Goal: Task Accomplishment & Management: Use online tool/utility

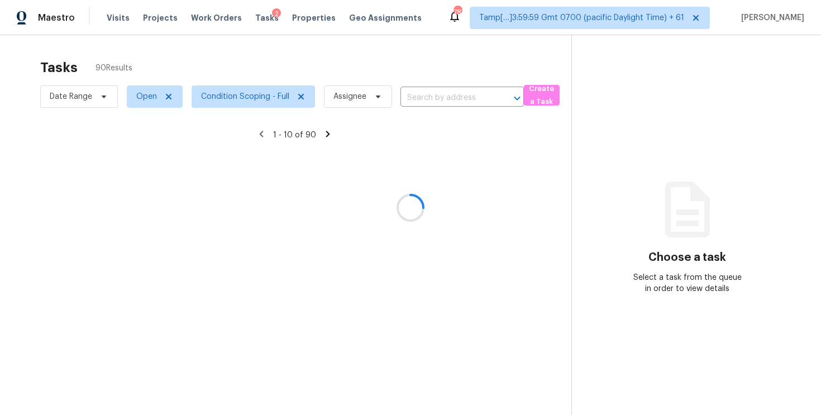
click at [431, 98] on div at bounding box center [410, 207] width 821 height 415
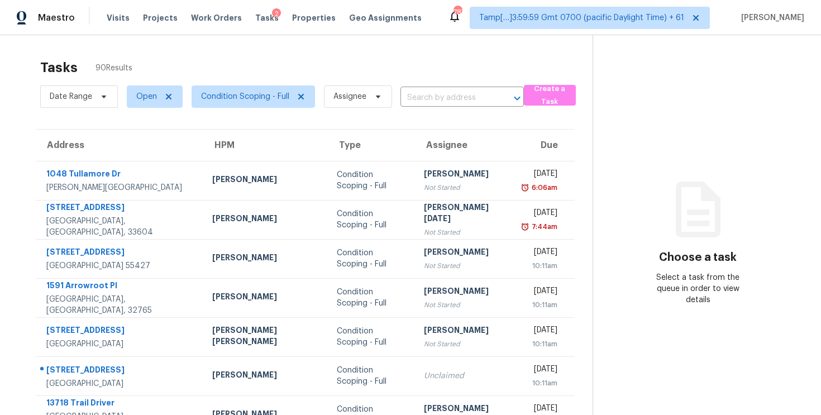
click at [431, 98] on input "text" at bounding box center [446, 97] width 92 height 17
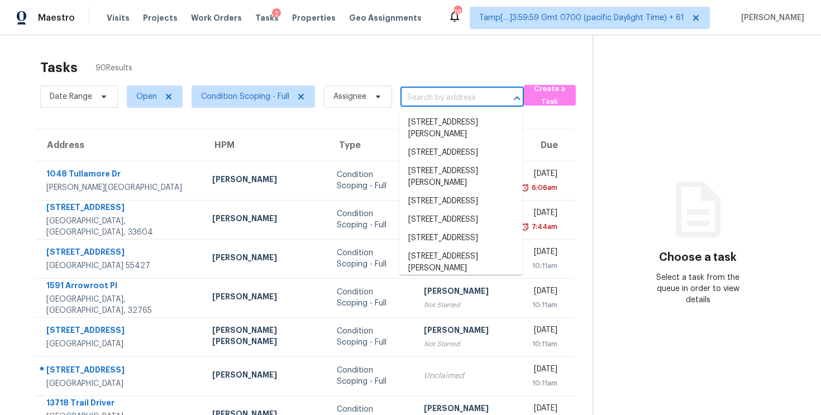
click at [431, 98] on input "text" at bounding box center [446, 97] width 92 height 17
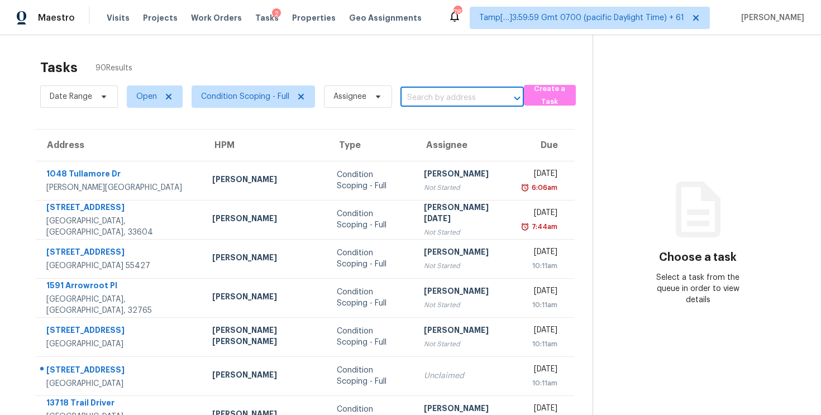
paste input "3710 W Tacon St, Tampa, FL, 33629"
type input "3710 W Tacon St, Tampa, FL, 33629"
click at [446, 118] on li "3710 W Tacon St, Tampa, FL 33629" at bounding box center [460, 122] width 123 height 18
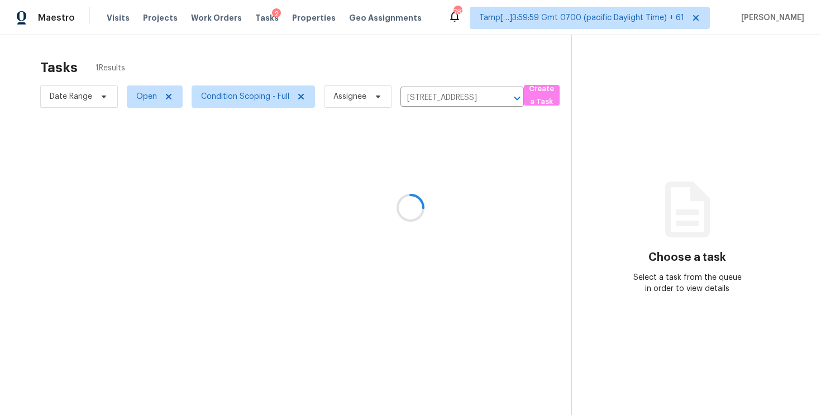
click at [433, 198] on div at bounding box center [410, 207] width 821 height 415
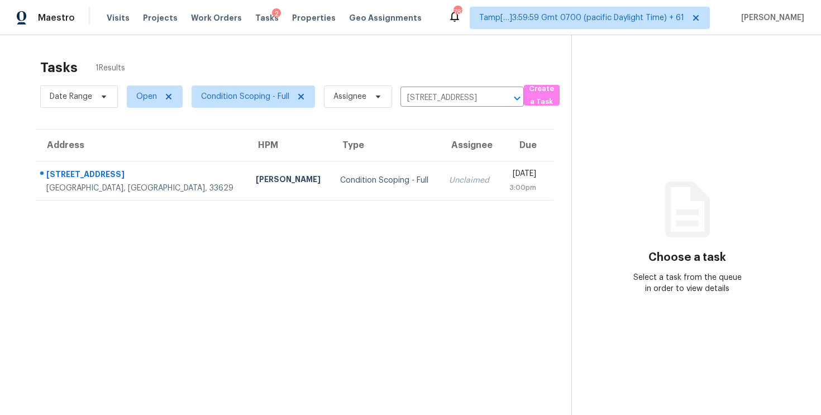
click at [440, 198] on td "Unclaimed" at bounding box center [469, 180] width 59 height 39
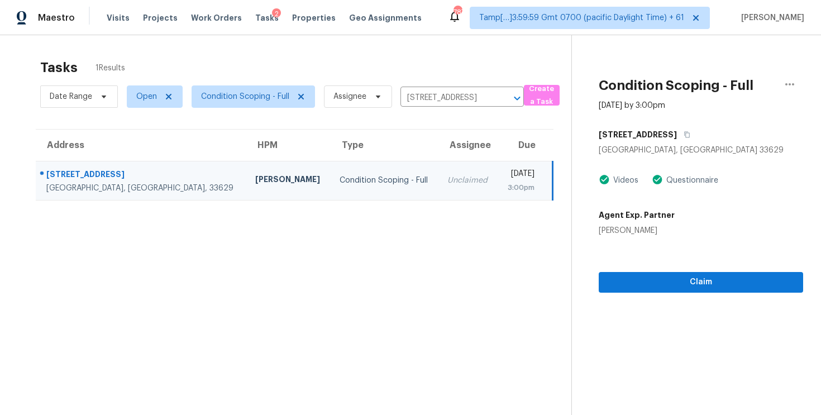
click at [686, 271] on div "Claim" at bounding box center [701, 264] width 204 height 56
click at [689, 278] on span "Claim" at bounding box center [701, 282] width 187 height 14
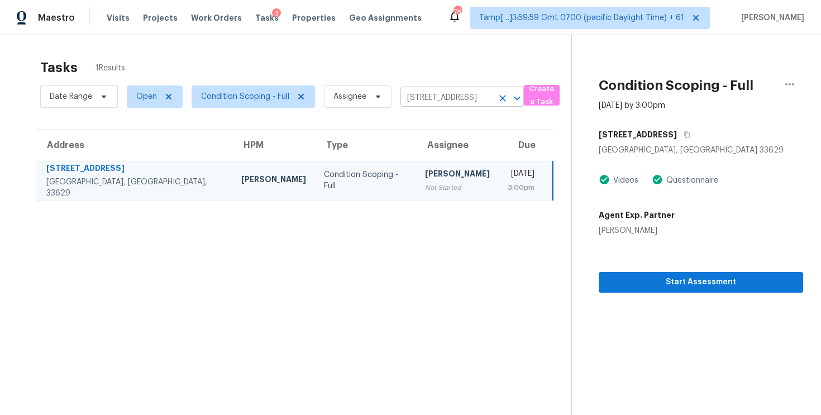
click at [498, 96] on icon "Clear" at bounding box center [502, 98] width 11 height 11
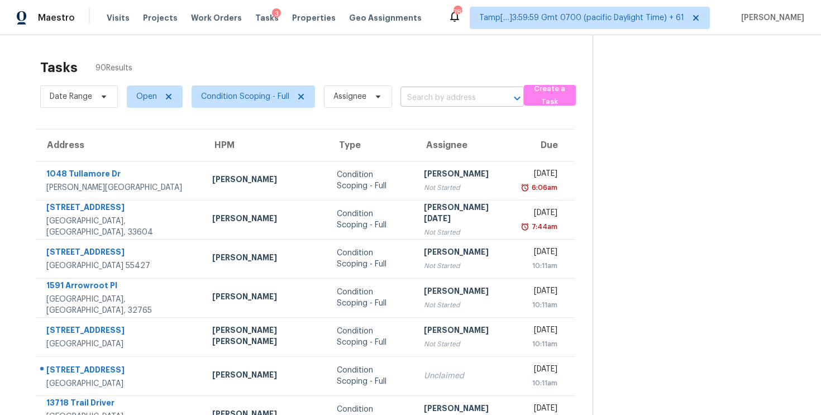
click at [439, 102] on input "text" at bounding box center [446, 97] width 92 height 17
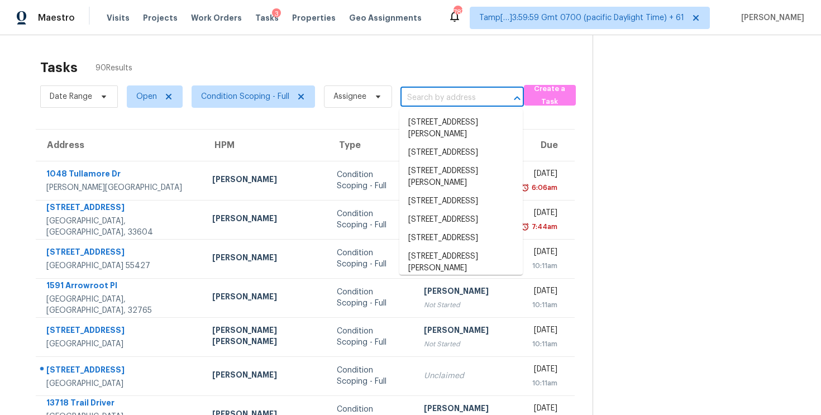
paste input "15011 Venosa Cir, Jacksonville, FL 32258"
type input "15011 Venosa Cir, Jacksonville, FL 32258"
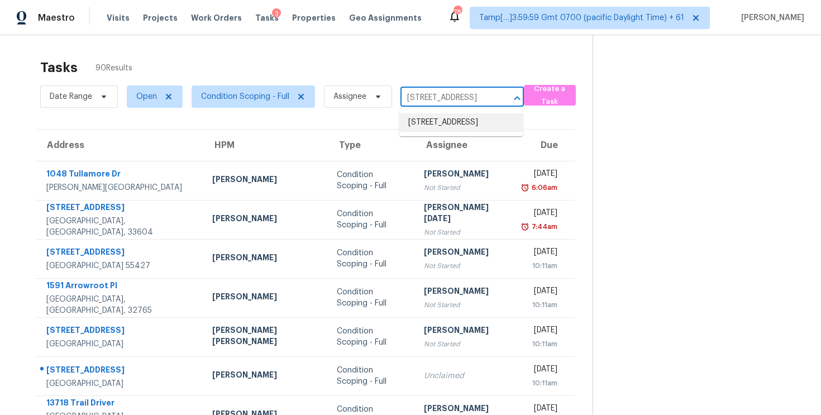
click at [457, 118] on li "15011 Venosa Cir, Jacksonville, FL 32258" at bounding box center [460, 122] width 123 height 18
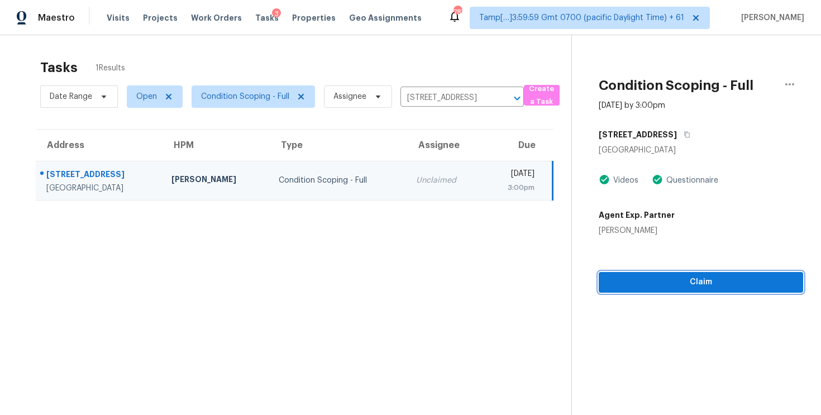
click at [672, 281] on span "Claim" at bounding box center [701, 282] width 187 height 14
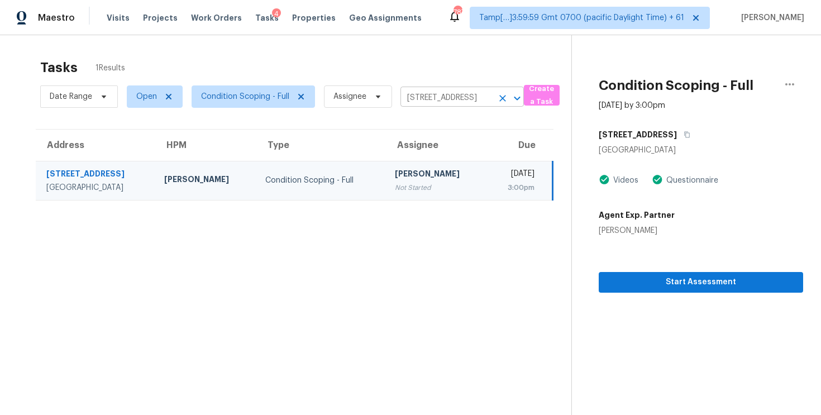
click at [504, 95] on icon "Clear" at bounding box center [502, 98] width 11 height 11
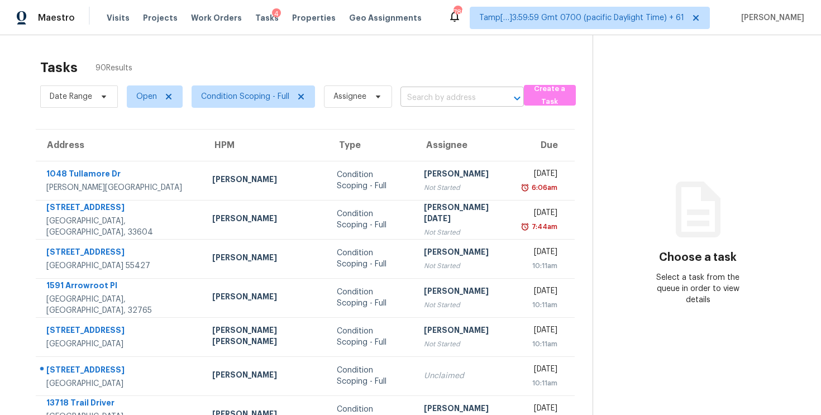
click at [416, 93] on input "text" at bounding box center [446, 97] width 92 height 17
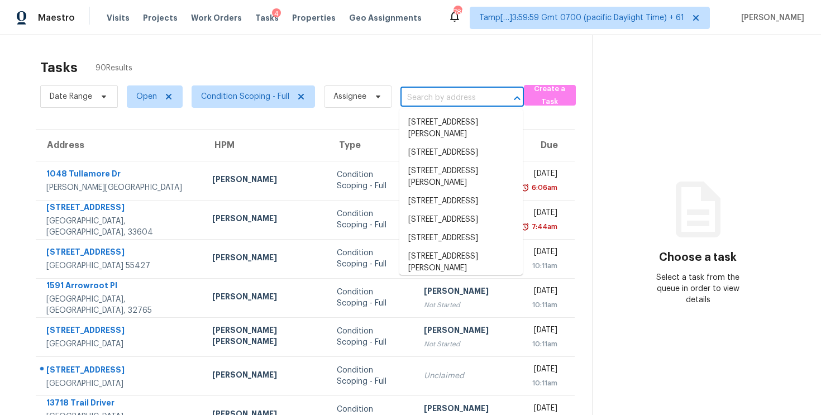
paste input "[STREET_ADDRESS][PERSON_NAME][PERSON_NAME]"
type input "120 N Lake Cunningham Ave, Saint Johns, FL, 32259"
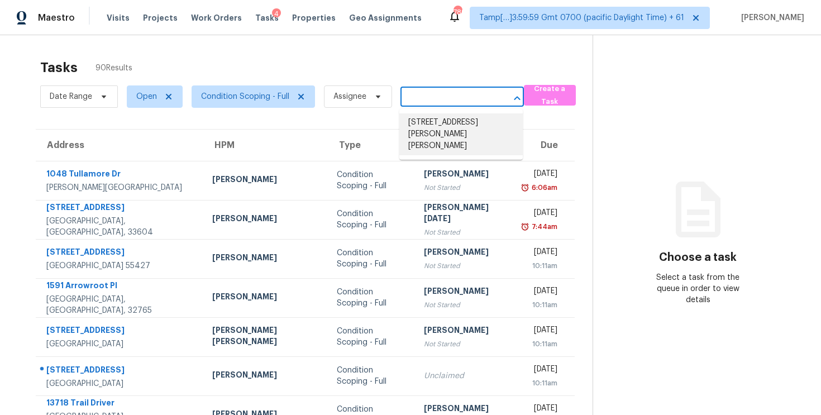
click at [452, 120] on li "120 N Lake Cunningham Ave, Saint Johns, FL 32259" at bounding box center [460, 134] width 123 height 42
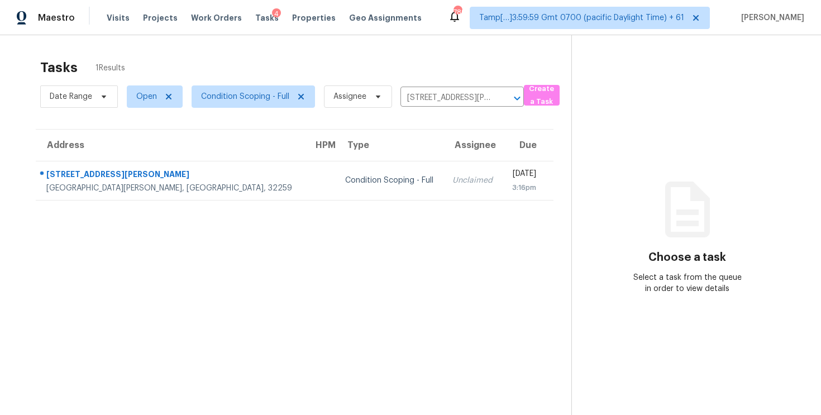
click at [503, 167] on td "Thu, Sep 4th 2025 3:16pm" at bounding box center [528, 180] width 51 height 39
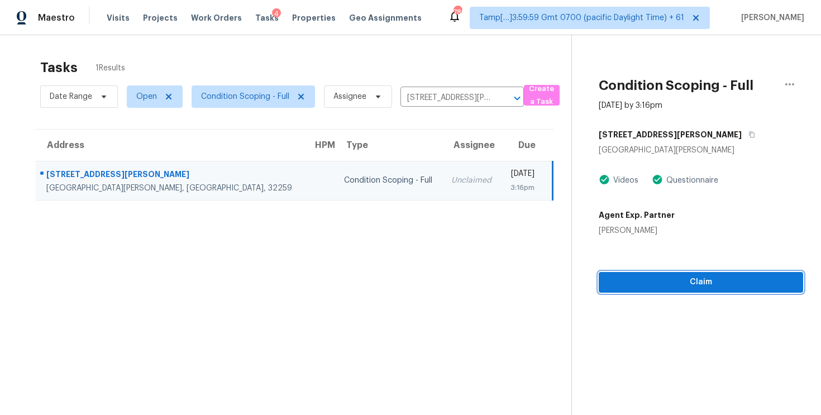
click at [619, 281] on span "Claim" at bounding box center [701, 282] width 187 height 14
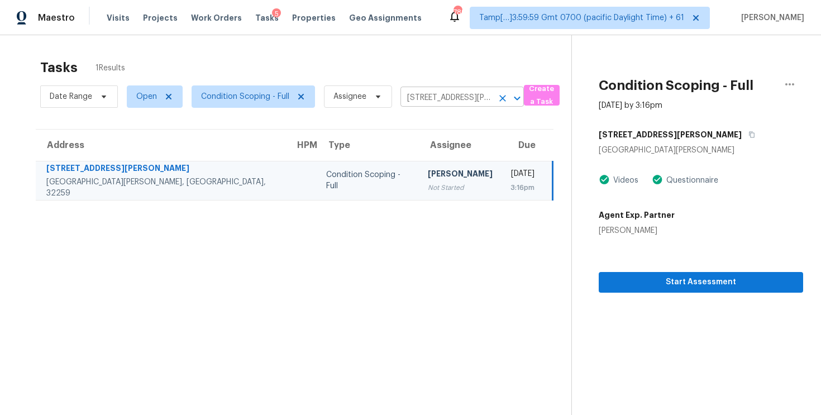
click at [498, 98] on icon "Clear" at bounding box center [502, 98] width 11 height 11
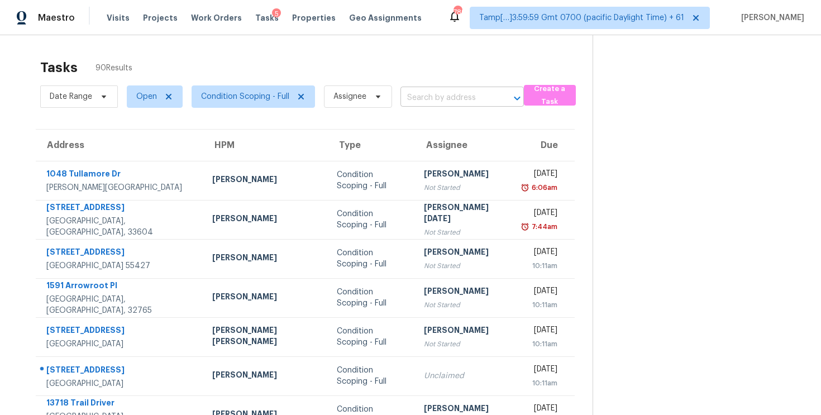
click at [437, 100] on input "text" at bounding box center [446, 97] width 92 height 17
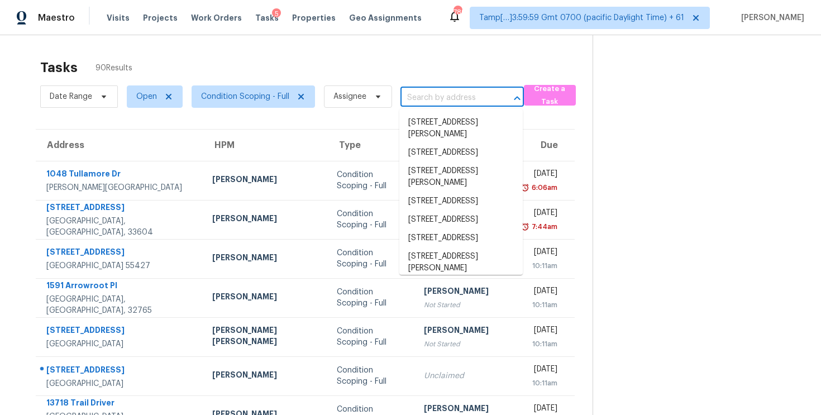
paste input "110 Dunhagan Pl, Cary, NC, 27511"
type input "110 Dunhagan Pl, Cary, NC, 27511"
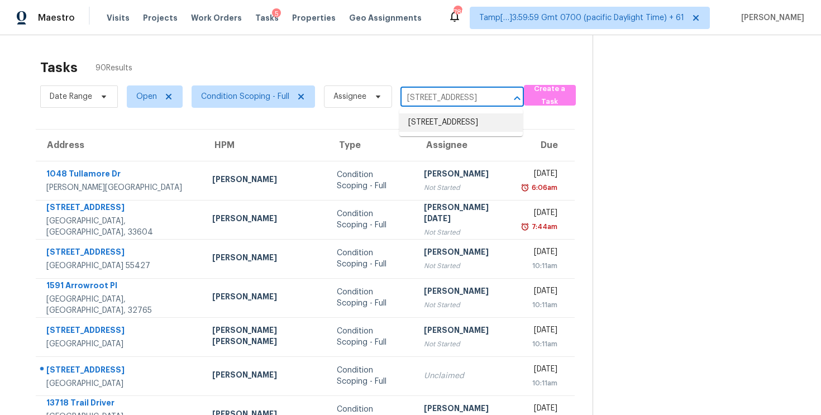
click at [474, 126] on li "110 Dunhagan Pl, Cary, NC 27511" at bounding box center [460, 122] width 123 height 18
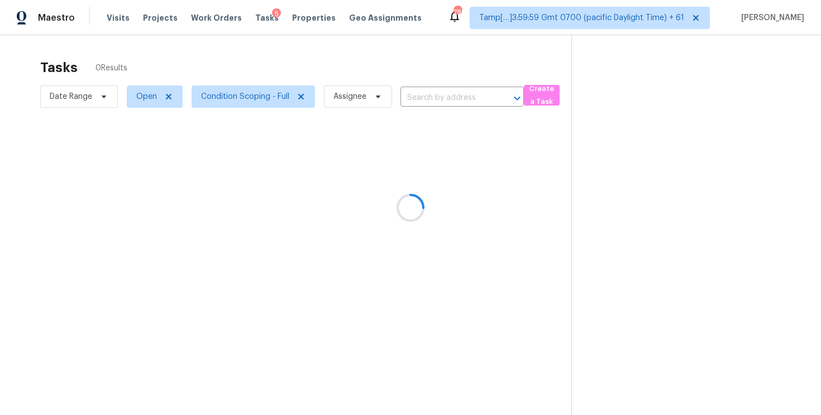
type input "110 Dunhagan Pl, Cary, NC 27511"
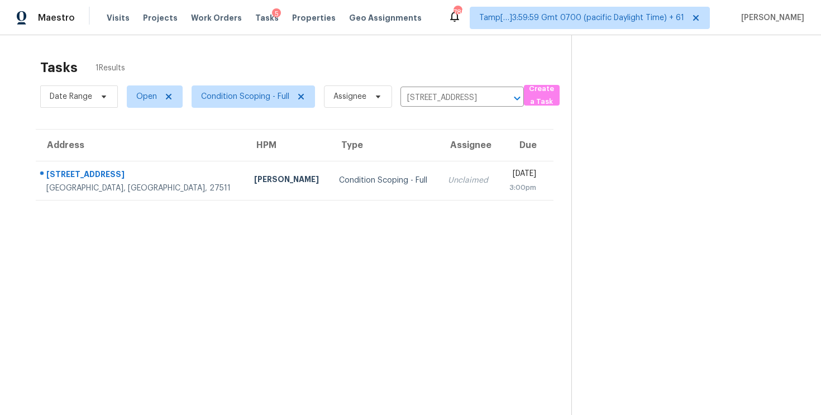
click at [499, 175] on td "Thu, Sep 4th 2025 3:00pm" at bounding box center [526, 180] width 55 height 39
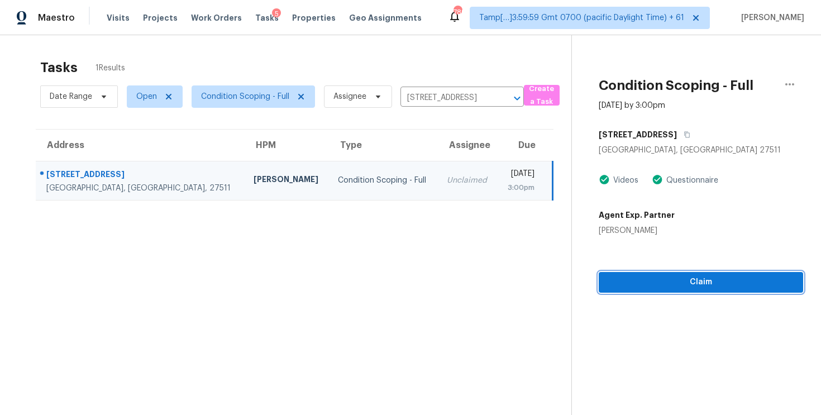
click at [684, 276] on span "Claim" at bounding box center [701, 282] width 187 height 14
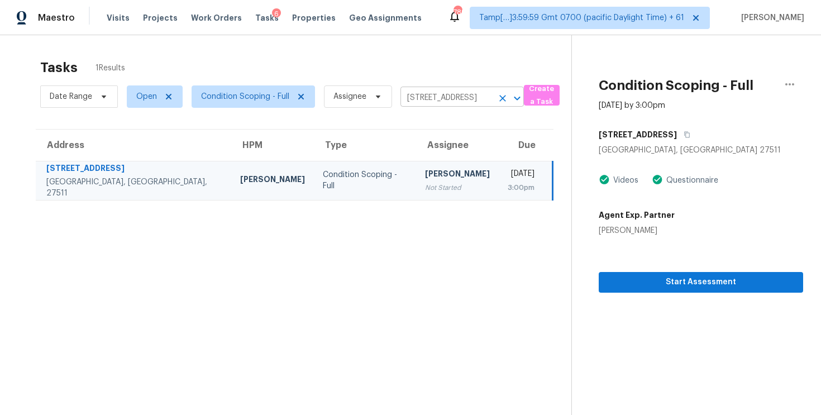
click at [502, 98] on icon "Clear" at bounding box center [502, 98] width 7 height 7
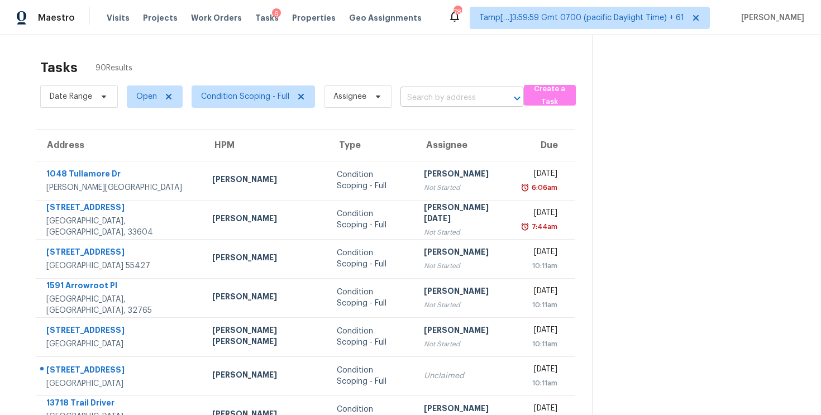
click at [458, 93] on input "text" at bounding box center [446, 97] width 92 height 17
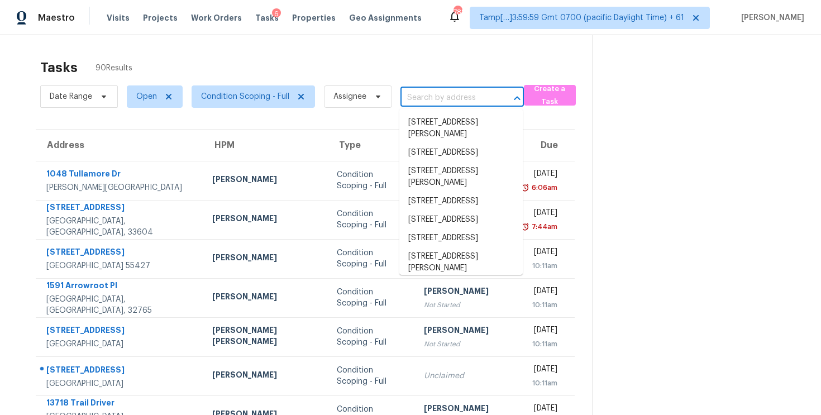
paste input "205 Royal Oaks Dr, Greenville, TX, 75402"
type input "205 Royal Oaks Dr, Greenville, TX, 75402"
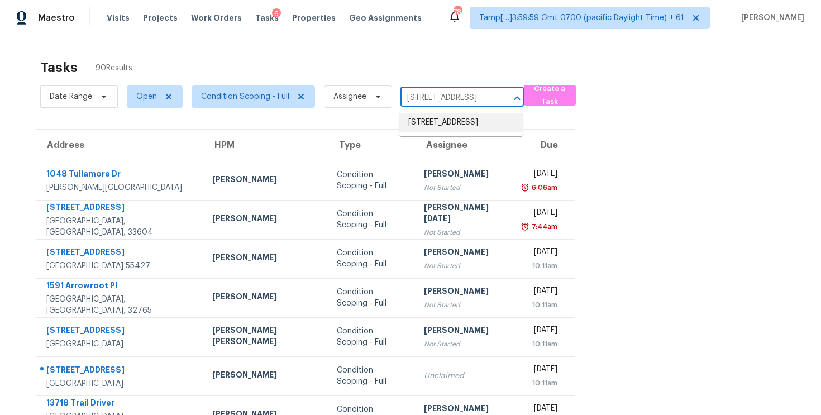
click at [462, 119] on li "205 Royal Oaks Dr, Greenville, TX 75402" at bounding box center [460, 122] width 123 height 18
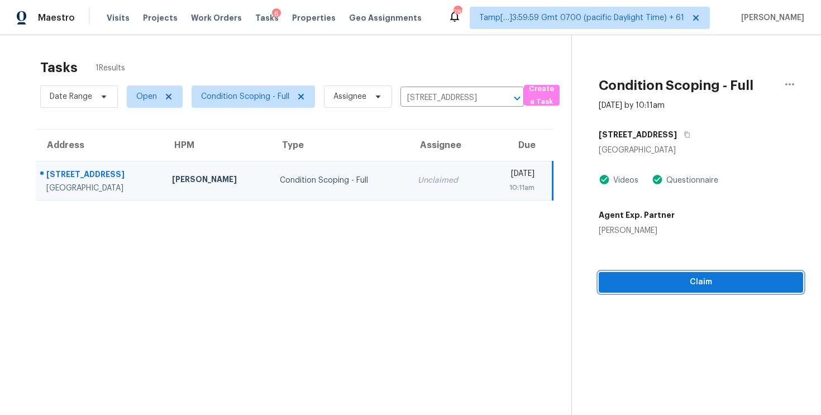
click at [701, 288] on div "Condition Scoping - Full Sep 4th 2025 by 10:11am 205 Royal Oaks Dr Greenville, …" at bounding box center [687, 163] width 231 height 257
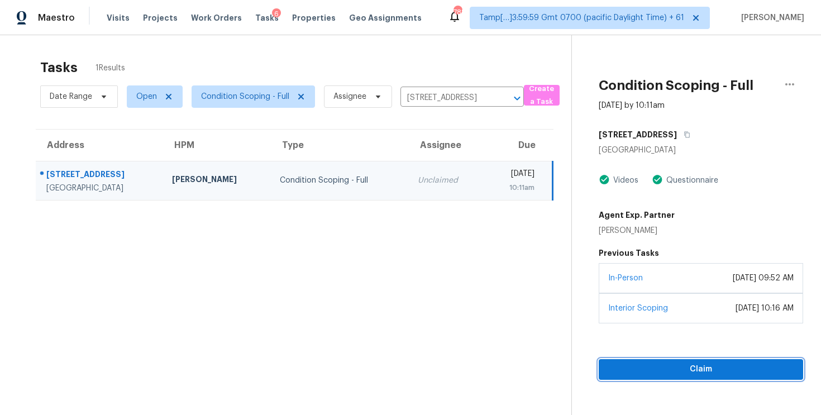
click at [704, 364] on span "Claim" at bounding box center [701, 369] width 187 height 14
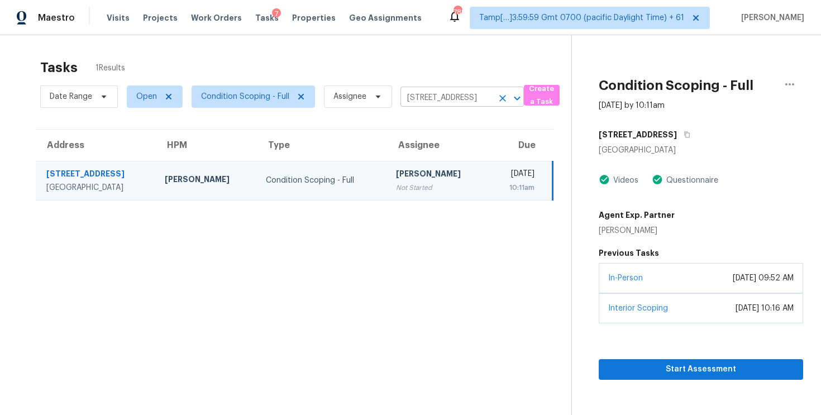
click at [509, 99] on button "Open" at bounding box center [517, 98] width 16 height 16
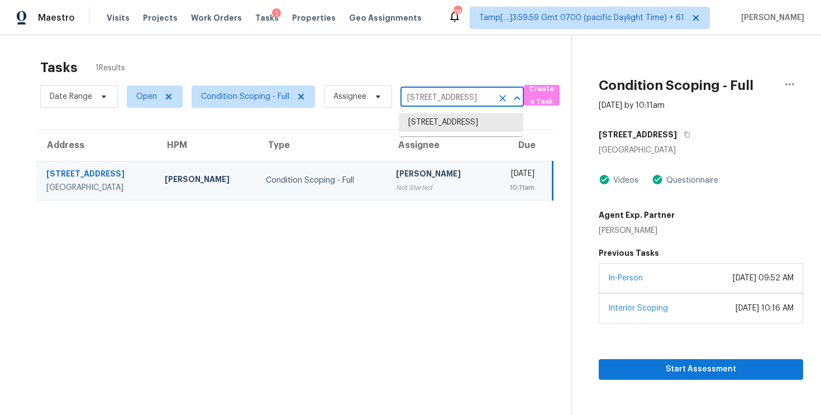
click at [493, 93] on div "205 Royal Oaks Dr, Greenville, TX 75402 ​" at bounding box center [461, 97] width 123 height 17
click at [502, 99] on icon "Clear" at bounding box center [502, 98] width 11 height 11
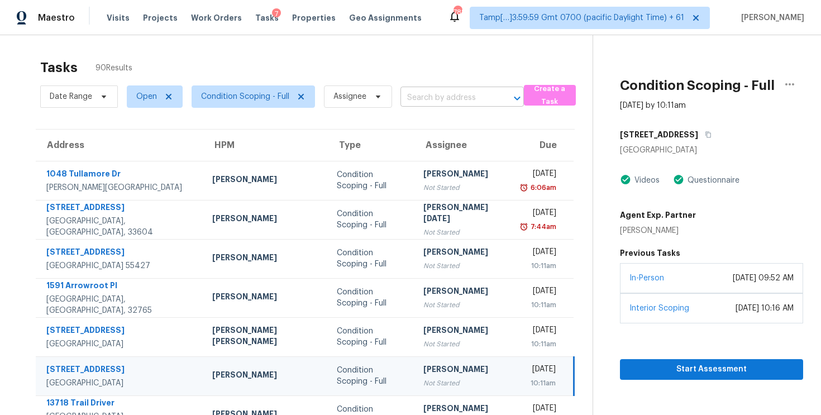
click at [422, 99] on input "text" at bounding box center [446, 97] width 92 height 17
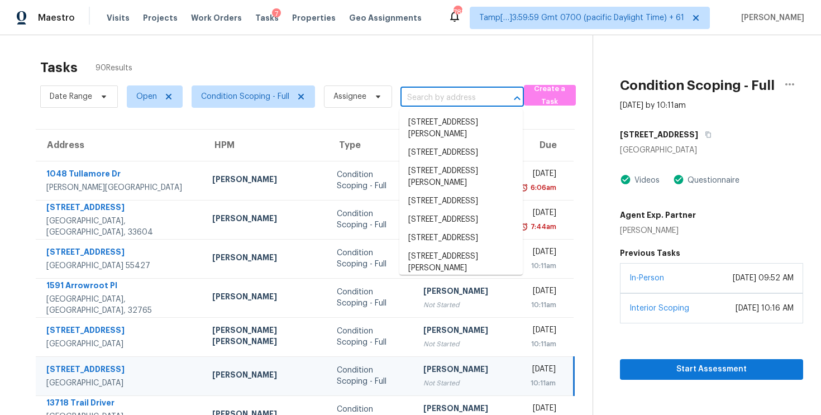
paste input "1214 Alpine Pond, San Antonio, TX 78260"
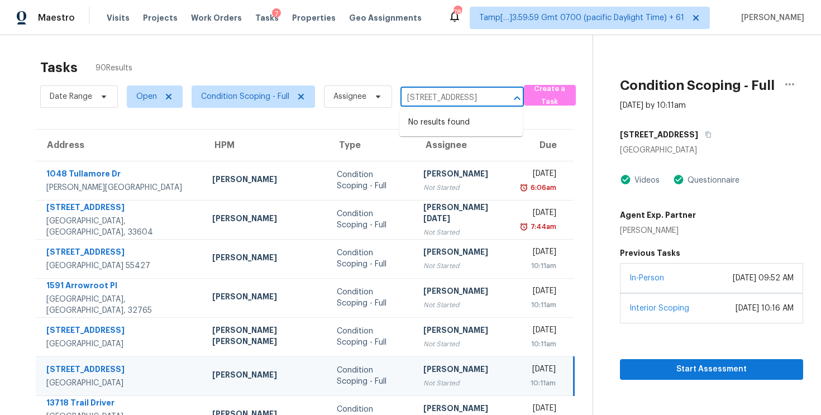
type input "1214 Alpine Pond, San Antonio, TX 78260"
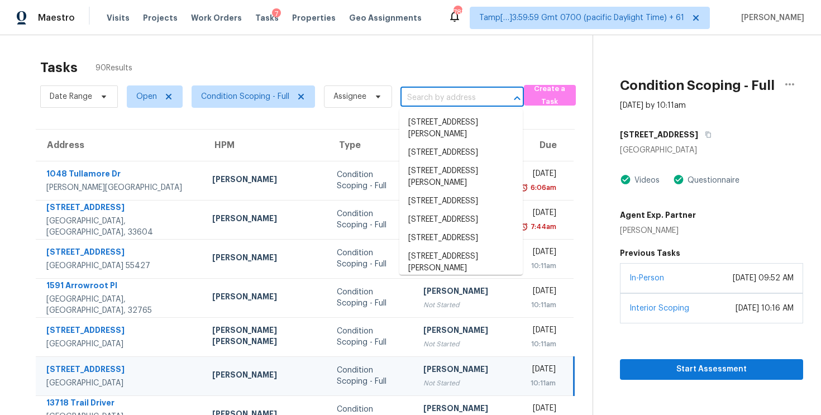
scroll to position [0, 0]
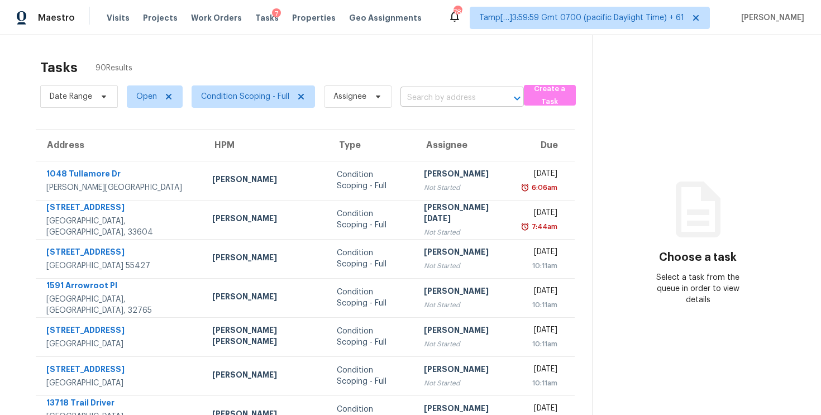
click at [425, 101] on input "text" at bounding box center [446, 97] width 92 height 17
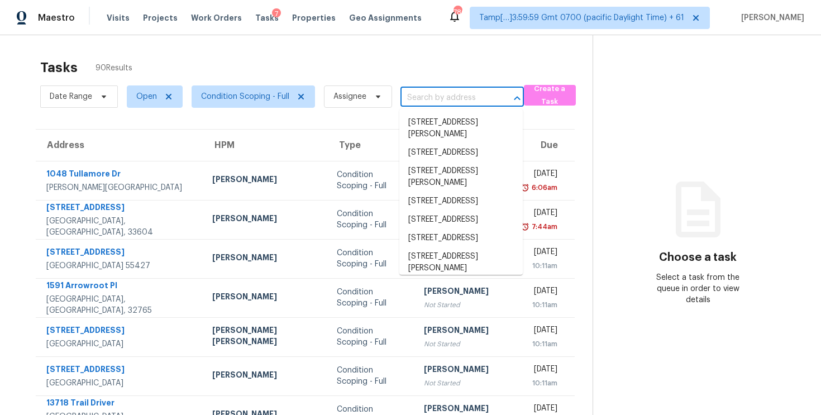
paste input "[STREET_ADDRESS]"
type input "[STREET_ADDRESS]"
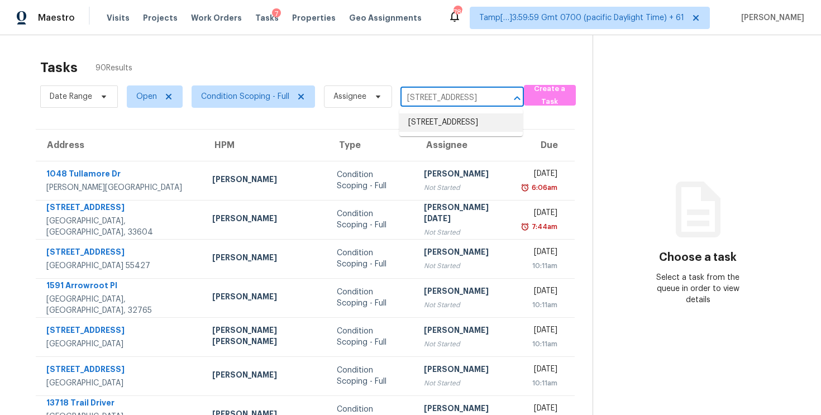
click at [441, 123] on li "[STREET_ADDRESS]" at bounding box center [460, 122] width 123 height 18
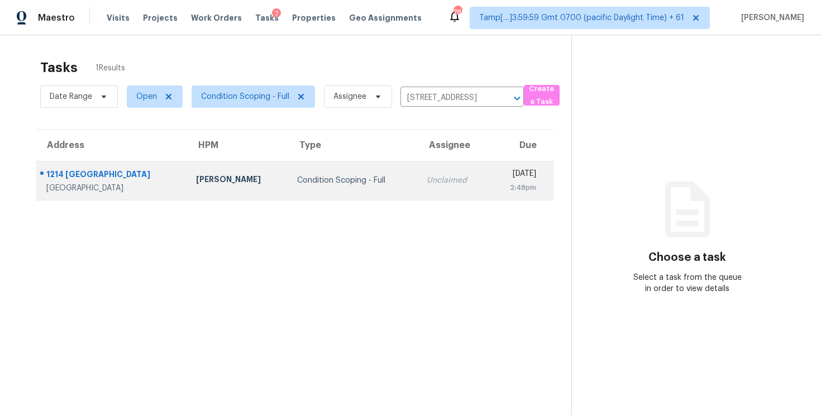
click at [440, 178] on td "Unclaimed" at bounding box center [453, 180] width 71 height 39
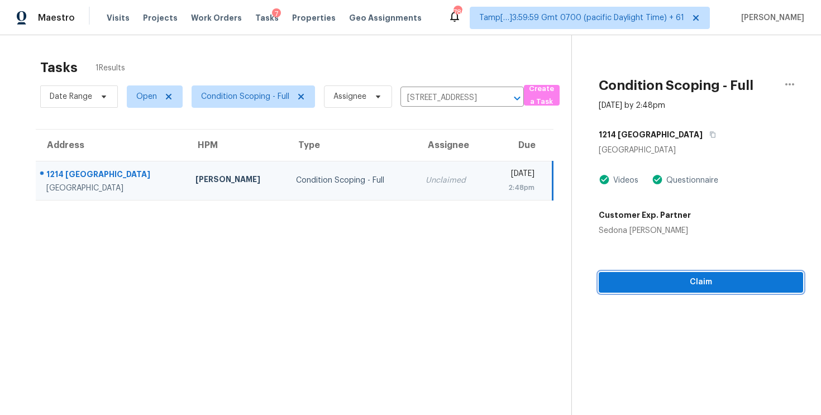
click at [693, 278] on span "Claim" at bounding box center [701, 282] width 187 height 14
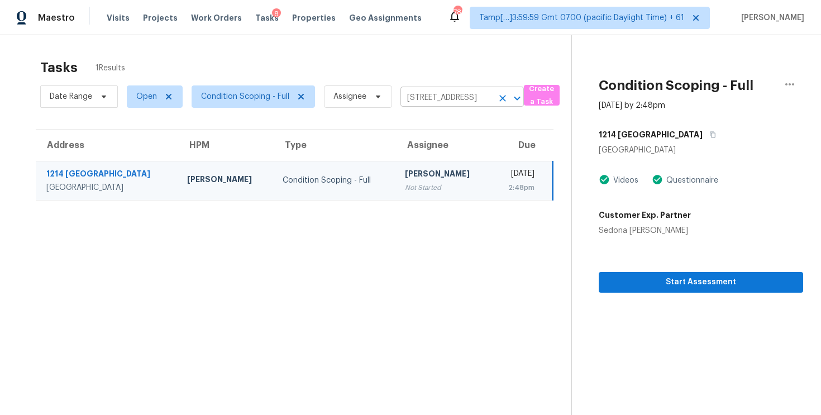
click at [499, 99] on icon "Clear" at bounding box center [502, 98] width 11 height 11
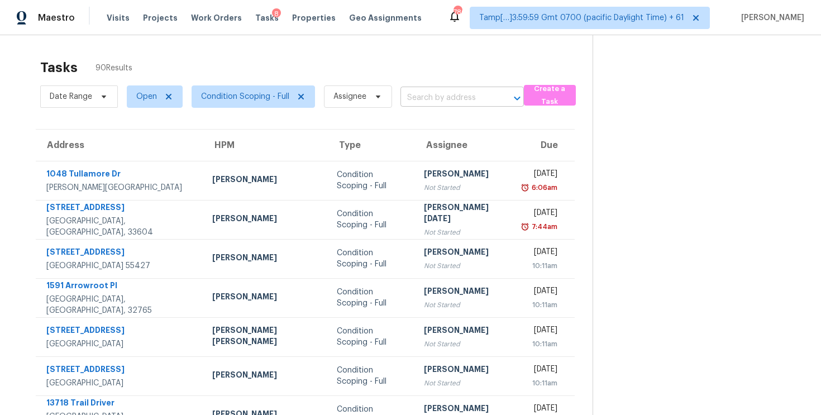
click at [417, 94] on input "text" at bounding box center [446, 97] width 92 height 17
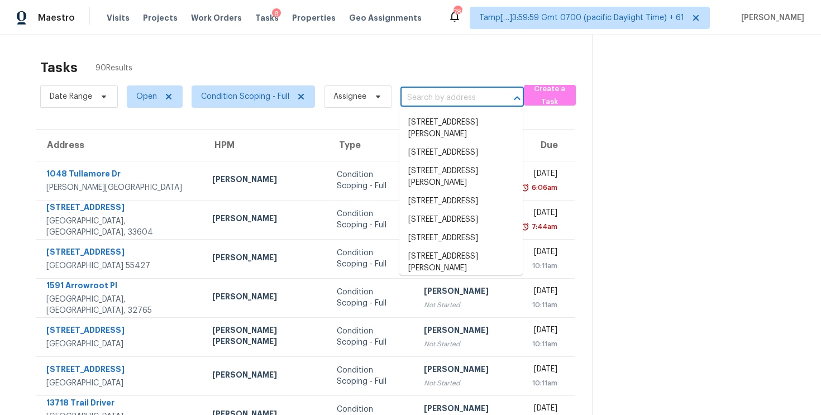
paste input "1513 Beaconshire Rd, Houston, TX, 77077"
type input "1513 Beaconshire Rd, Houston, TX, 77077"
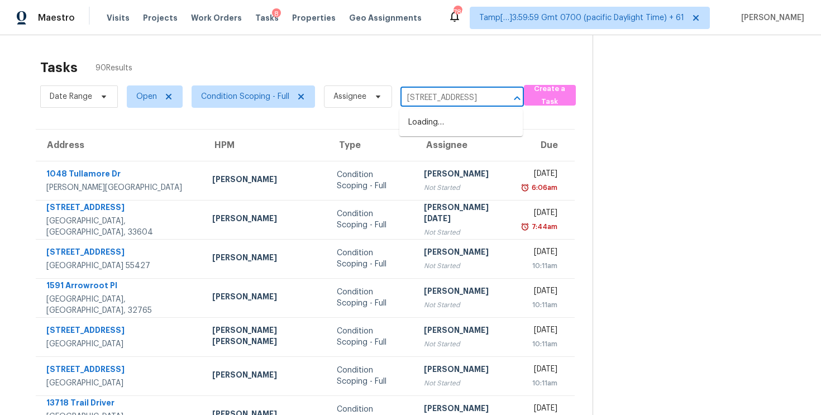
scroll to position [0, 64]
click at [446, 123] on li "1513 Beaconshire Rd, Houston, TX 77077" at bounding box center [460, 122] width 123 height 18
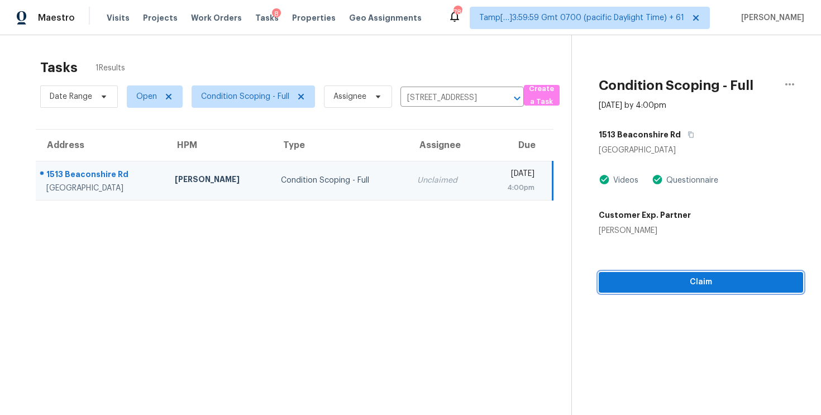
click at [743, 288] on span "Claim" at bounding box center [701, 282] width 187 height 14
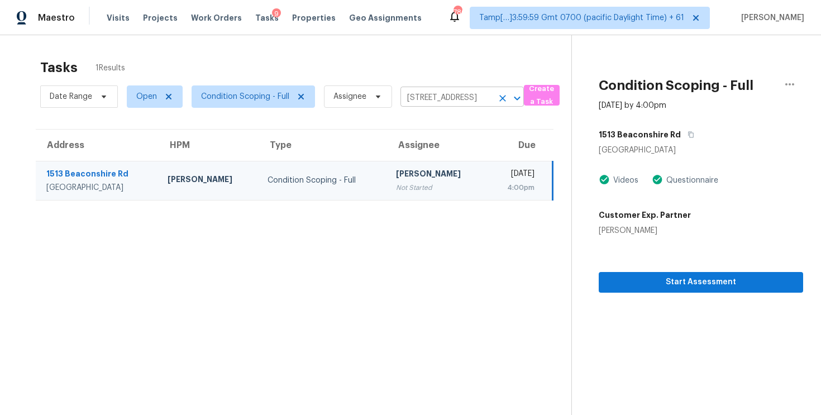
click at [497, 98] on icon "Clear" at bounding box center [502, 98] width 11 height 11
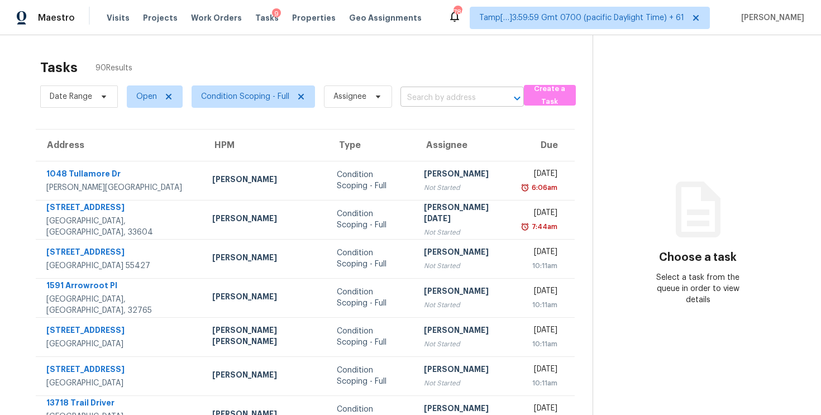
click at [453, 103] on input "text" at bounding box center [446, 97] width 92 height 17
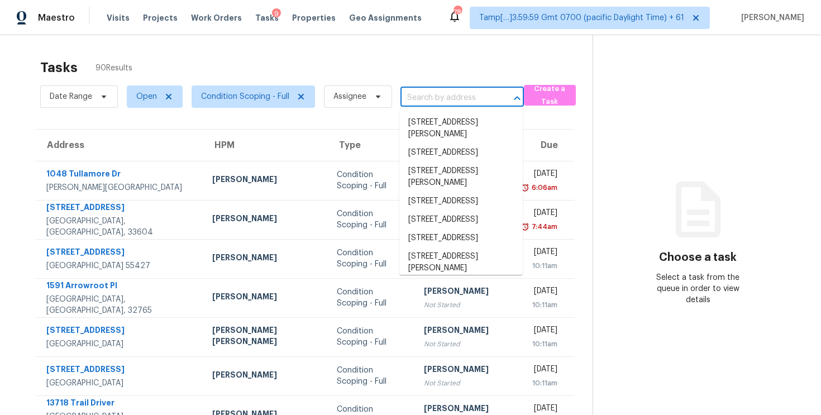
paste input "5638 Winsome Ln, Houston, TX 77057"
type input "5638 Winsome Ln, Houston, TX 77057"
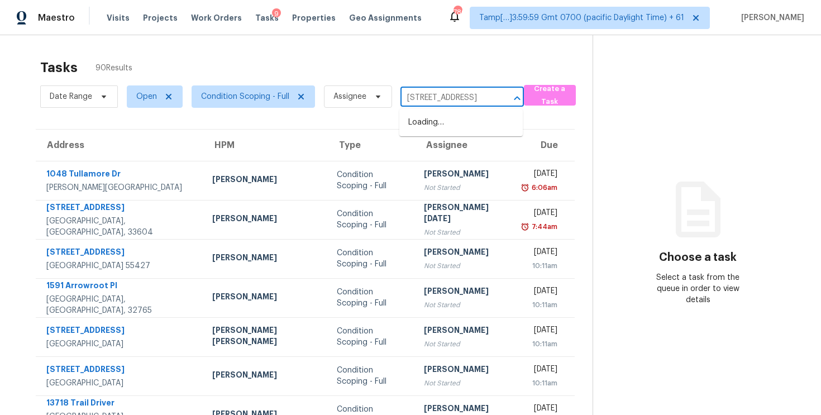
scroll to position [0, 53]
click at [453, 131] on li "5638 Winsome Ln, Houston, TX 77057" at bounding box center [460, 122] width 123 height 18
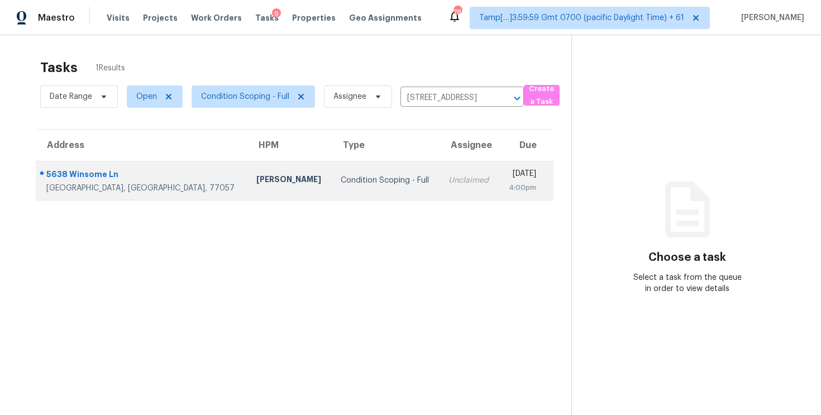
click at [508, 168] on div "[DATE]" at bounding box center [522, 175] width 28 height 14
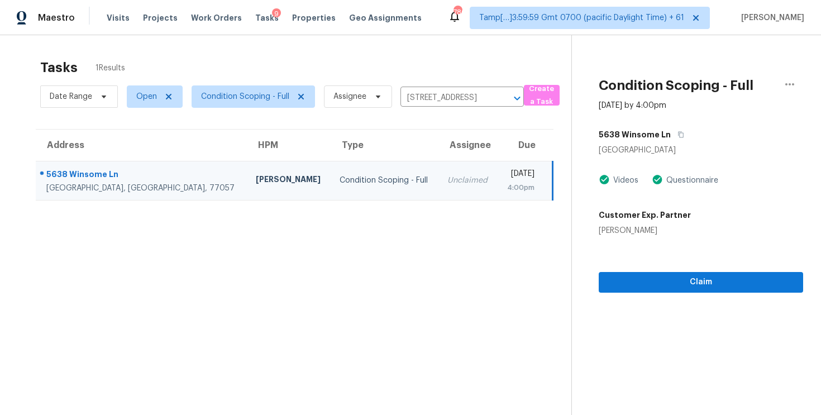
click at [644, 257] on div "Claim" at bounding box center [701, 264] width 204 height 56
click at [646, 273] on button "Claim" at bounding box center [701, 282] width 204 height 21
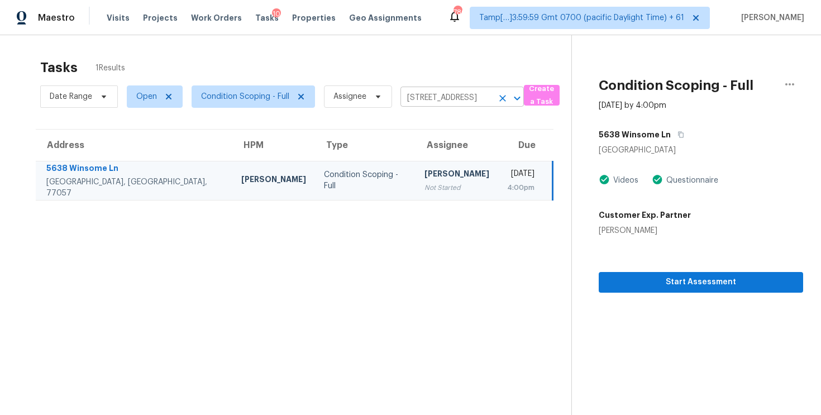
click at [495, 102] on div at bounding box center [509, 98] width 29 height 16
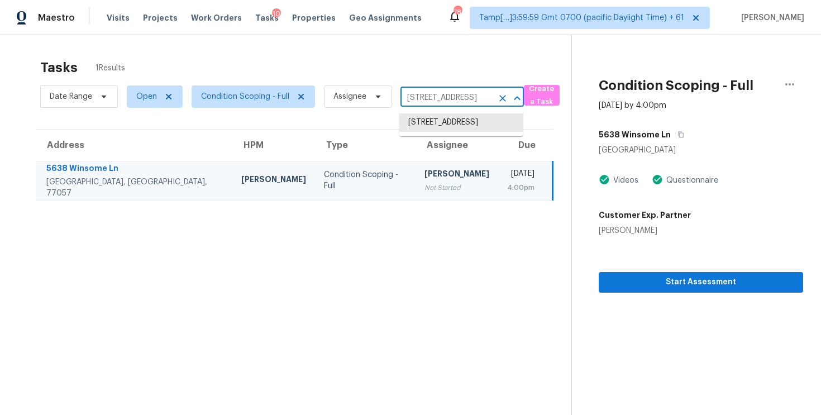
scroll to position [0, 53]
click at [496, 99] on button "Clear" at bounding box center [503, 98] width 16 height 16
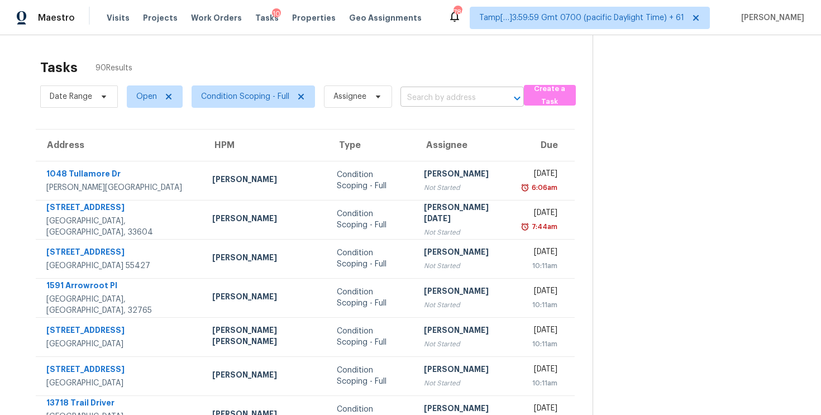
click at [436, 96] on input "text" at bounding box center [446, 97] width 92 height 17
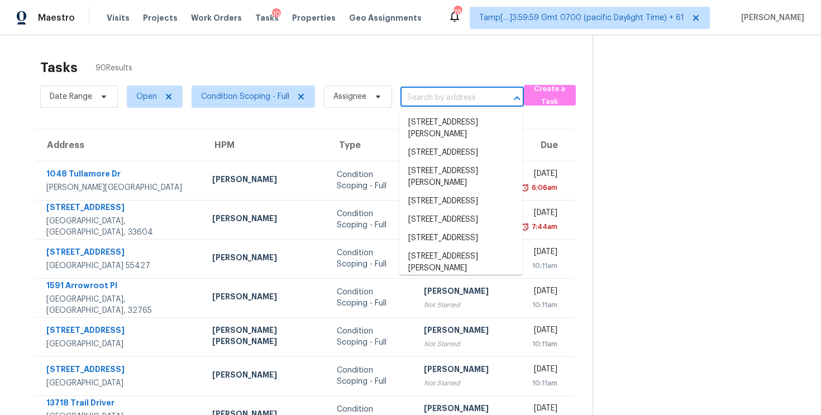
paste input "9317 Gildenfield Ct, Henrico, VA, 23294"
type input "9317 Gildenfield Ct, Henrico, VA, 23294"
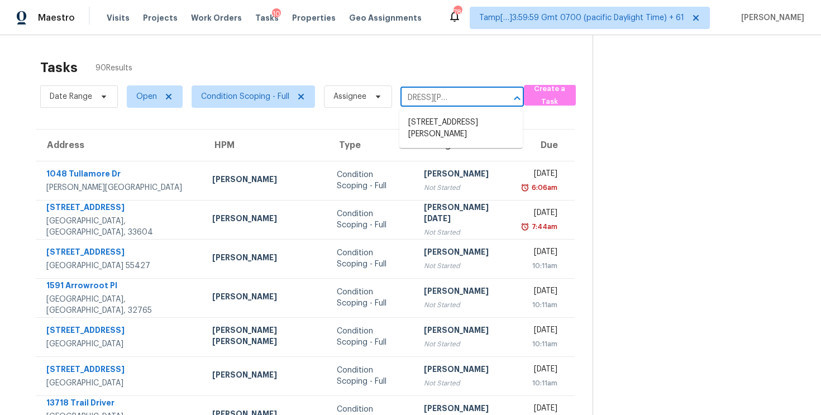
click at [447, 125] on li "9317 Gildenfield Ct, Henrico, VA 23294" at bounding box center [460, 128] width 123 height 30
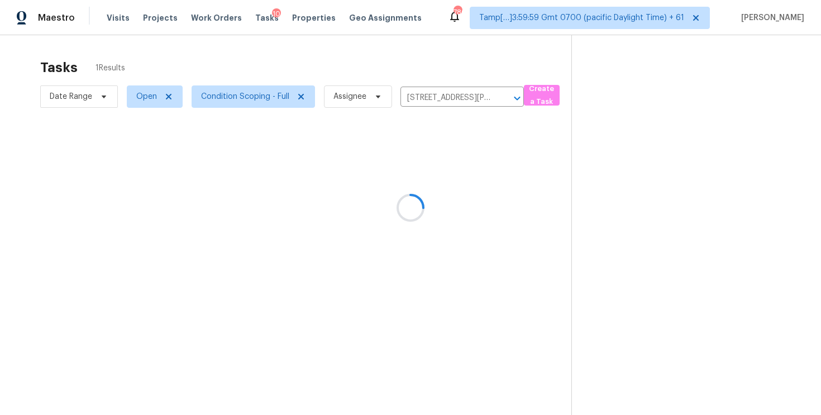
click at [441, 183] on div at bounding box center [410, 207] width 821 height 415
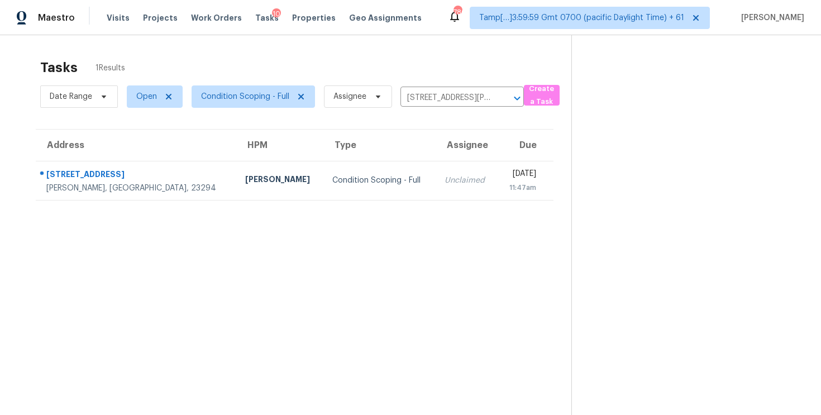
click at [497, 183] on td "Thu, Sep 4th 2025 11:47am" at bounding box center [525, 180] width 56 height 39
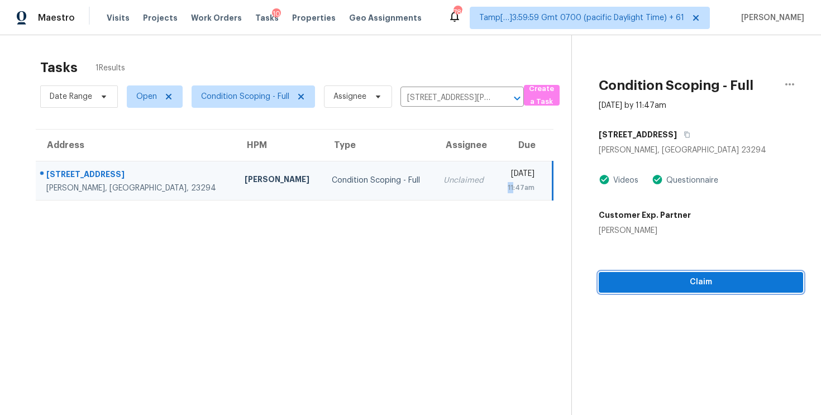
click at [726, 280] on span "Claim" at bounding box center [701, 282] width 187 height 14
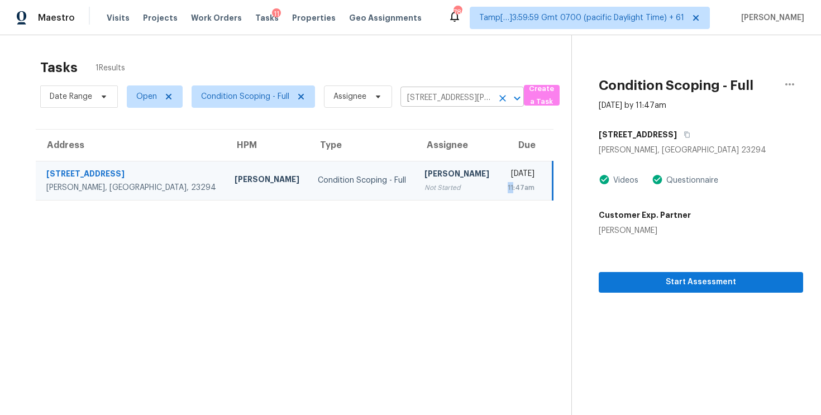
click at [501, 93] on icon "Clear" at bounding box center [502, 98] width 11 height 11
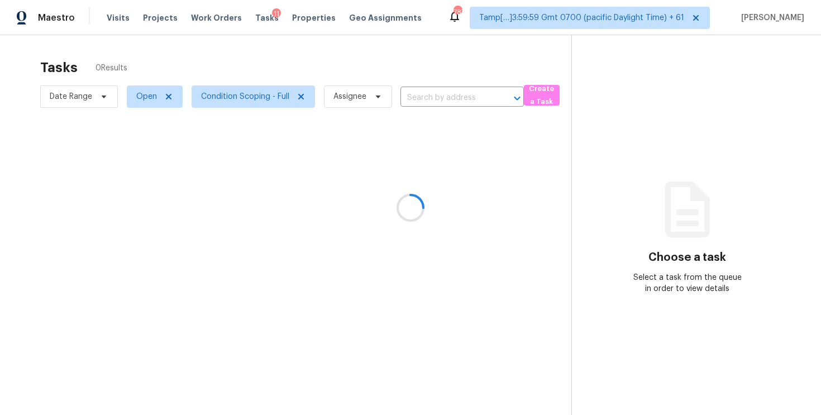
click at [426, 58] on div at bounding box center [410, 207] width 821 height 415
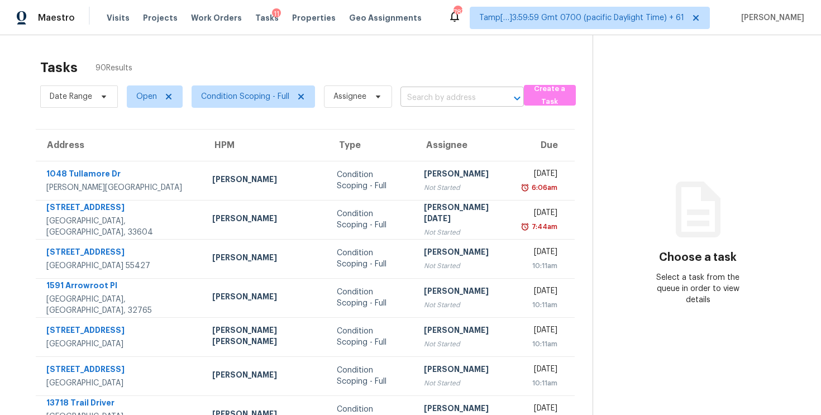
click at [461, 102] on input "text" at bounding box center [446, 97] width 92 height 17
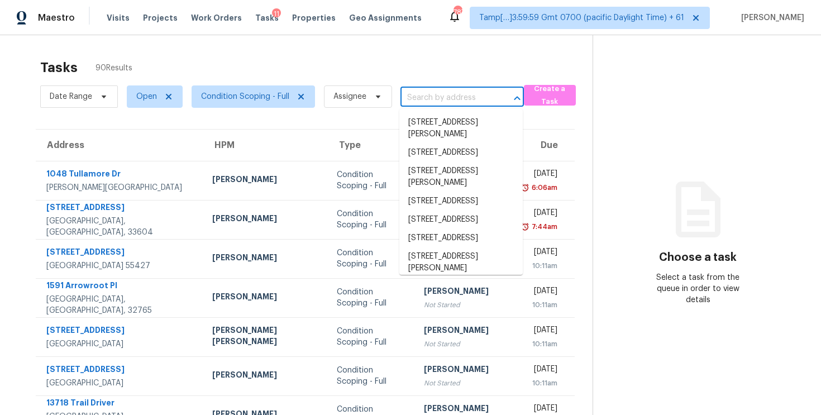
paste input "[STREET_ADDRESS]"
type input "[STREET_ADDRESS]"
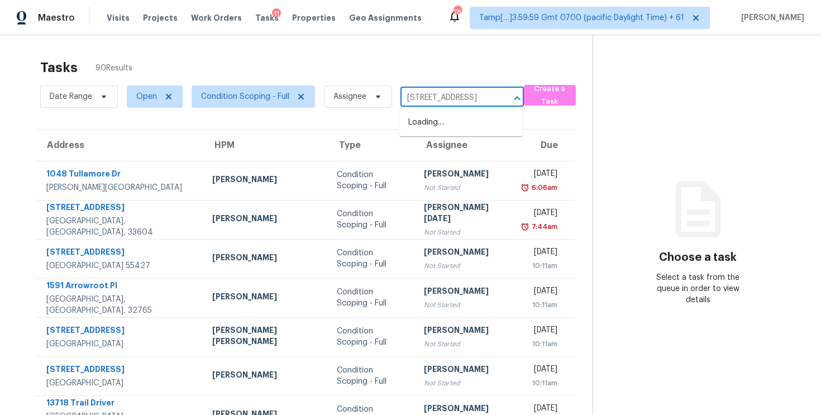
scroll to position [0, 76]
click at [469, 128] on li "7749 E Via De Belleza, Scottsdale, AZ 85258" at bounding box center [460, 122] width 123 height 18
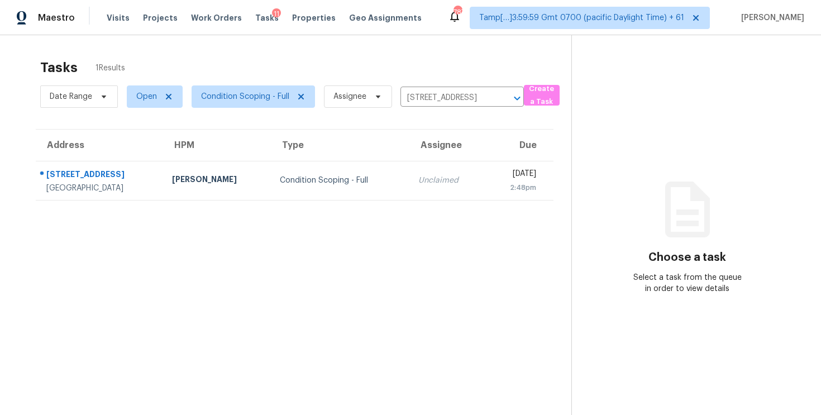
click at [426, 173] on td "Unclaimed" at bounding box center [447, 180] width 76 height 39
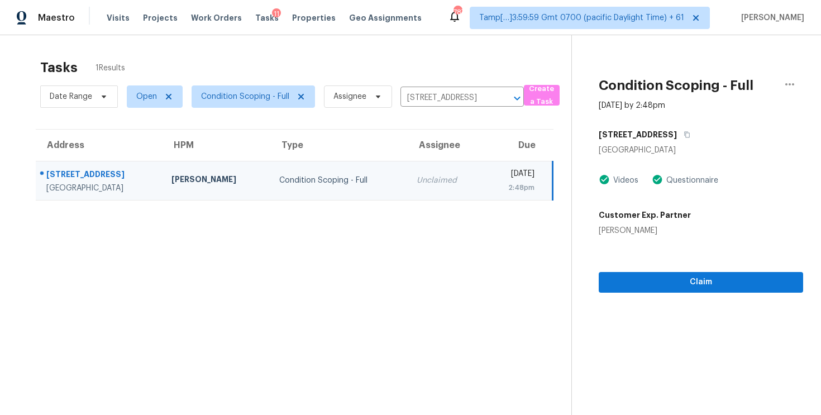
click at [683, 265] on div "Claim" at bounding box center [701, 264] width 204 height 56
click at [682, 281] on span "Claim" at bounding box center [701, 282] width 187 height 14
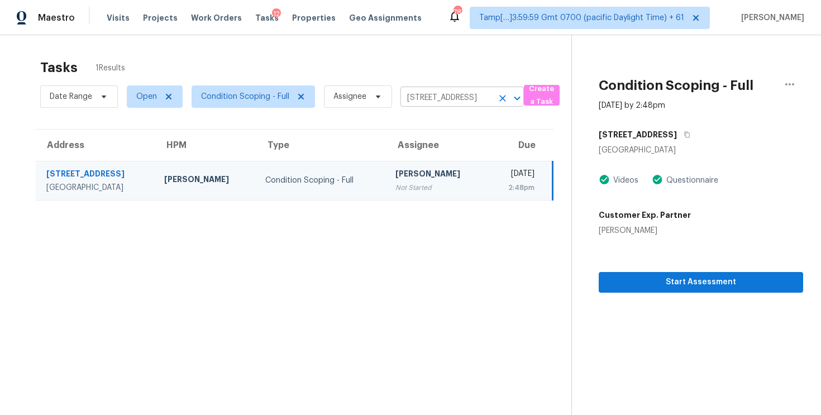
click at [495, 106] on div at bounding box center [509, 98] width 29 height 16
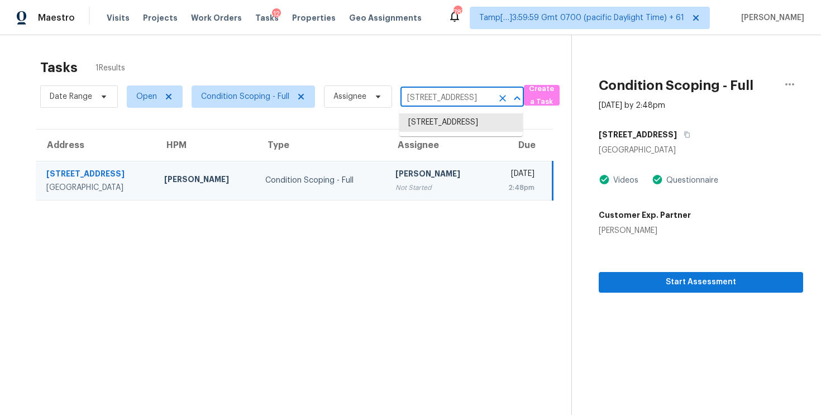
scroll to position [0, 74]
click at [498, 92] on button "Clear" at bounding box center [503, 98] width 16 height 16
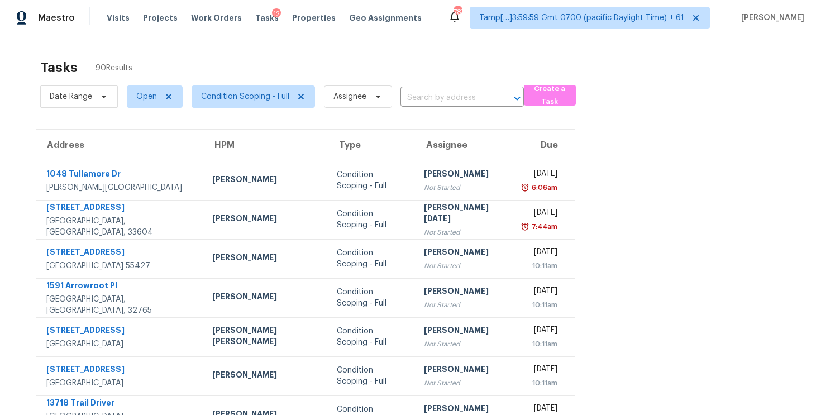
click at [424, 108] on div "Date Range Open Condition Scoping - Full Assignee ​" at bounding box center [282, 96] width 484 height 29
click at [427, 93] on input "text" at bounding box center [446, 97] width 92 height 17
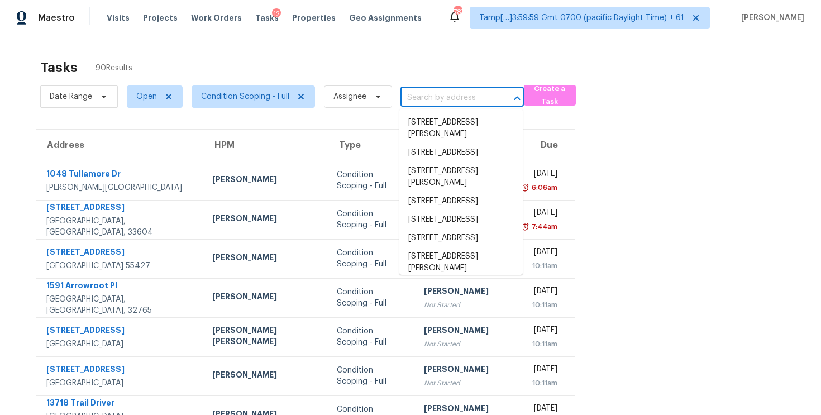
paste input "124 Broadmeadow St Unit A, Marlborough, MA, 01752"
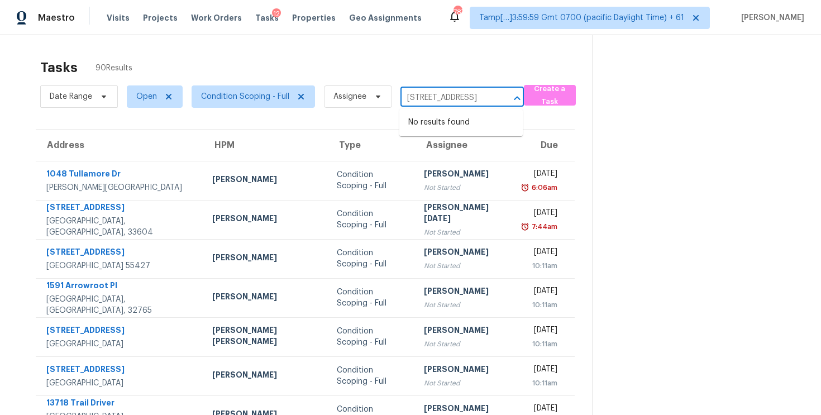
type input "124 Broadmeadow St"
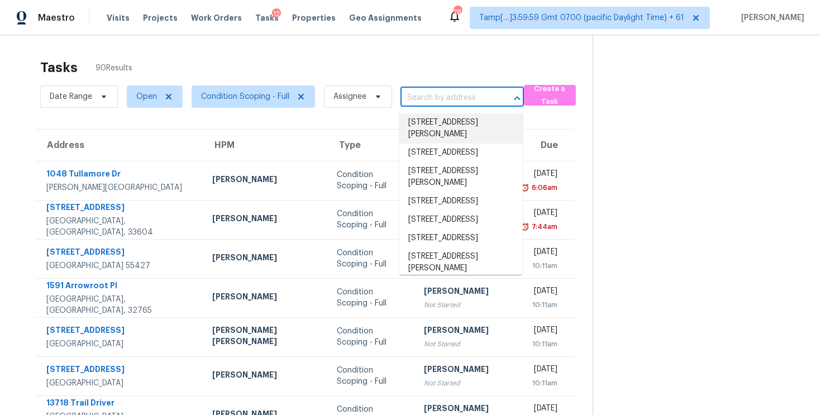
click at [435, 102] on input "text" at bounding box center [446, 97] width 92 height 17
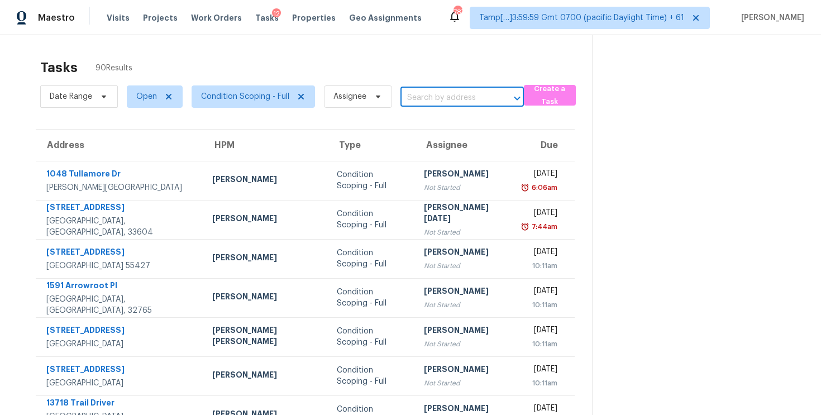
click at [385, 57] on div "Tasks 90 Results" at bounding box center [316, 67] width 552 height 29
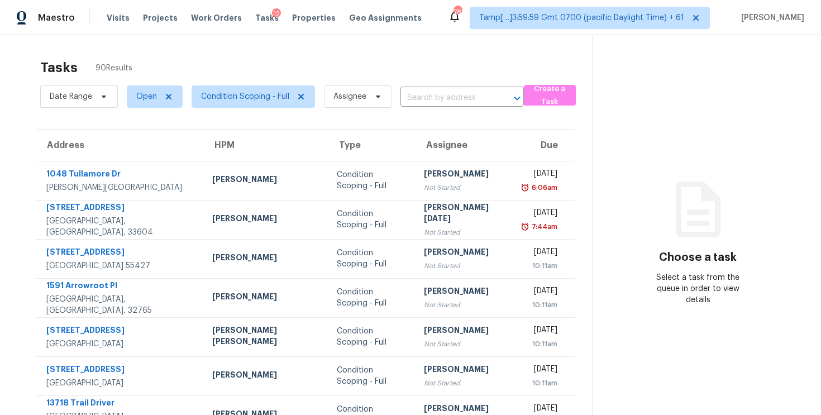
click at [465, 111] on div "Date Range Open Condition Scoping - Full Assignee ​" at bounding box center [282, 96] width 484 height 29
click at [464, 101] on input "text" at bounding box center [446, 97] width 92 height 17
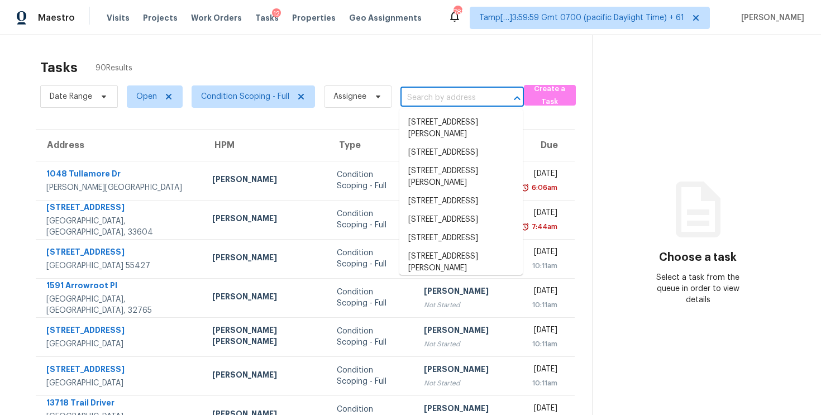
paste input "[STREET_ADDRESS]"
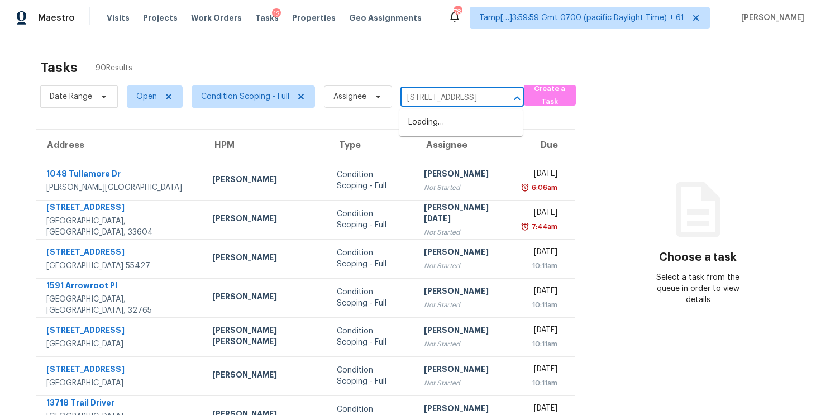
type input "[STREET_ADDRESS]"
click at [460, 131] on li "[STREET_ADDRESS]" at bounding box center [460, 122] width 123 height 18
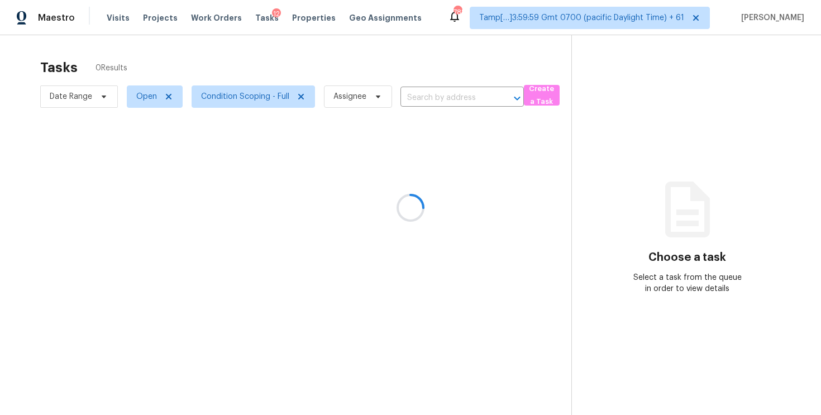
type input "[STREET_ADDRESS]"
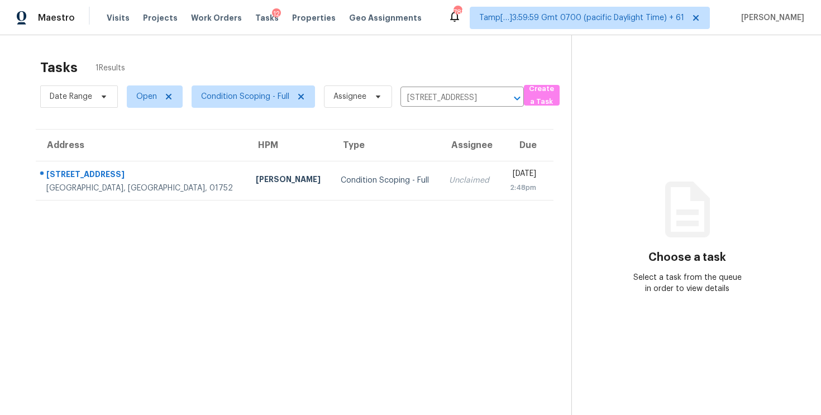
click at [509, 176] on div "[DATE]" at bounding box center [522, 175] width 27 height 14
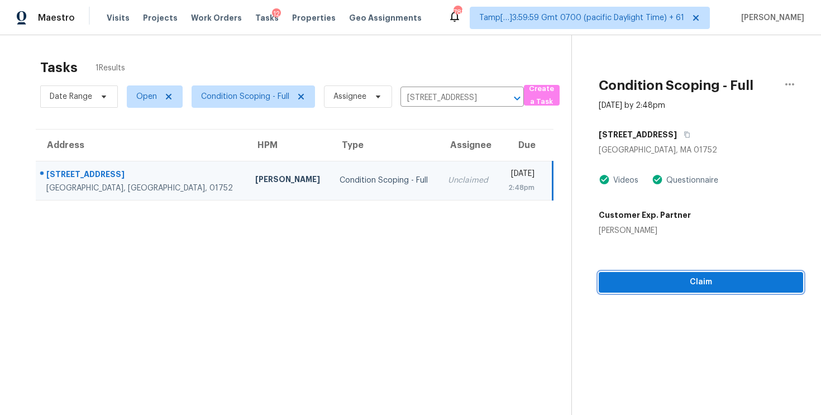
click at [708, 290] on button "Claim" at bounding box center [701, 282] width 204 height 21
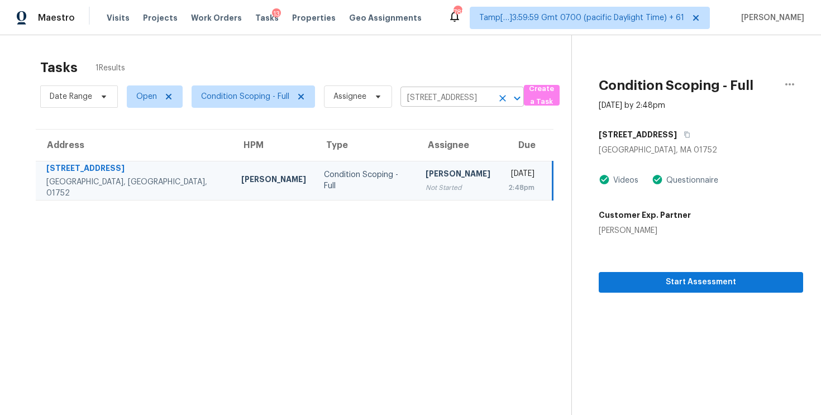
click at [500, 96] on icon "Clear" at bounding box center [502, 98] width 7 height 7
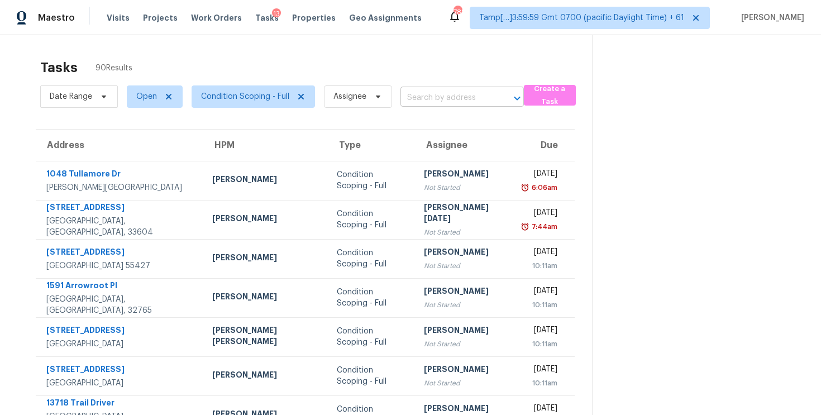
click at [441, 106] on input "text" at bounding box center [446, 97] width 92 height 17
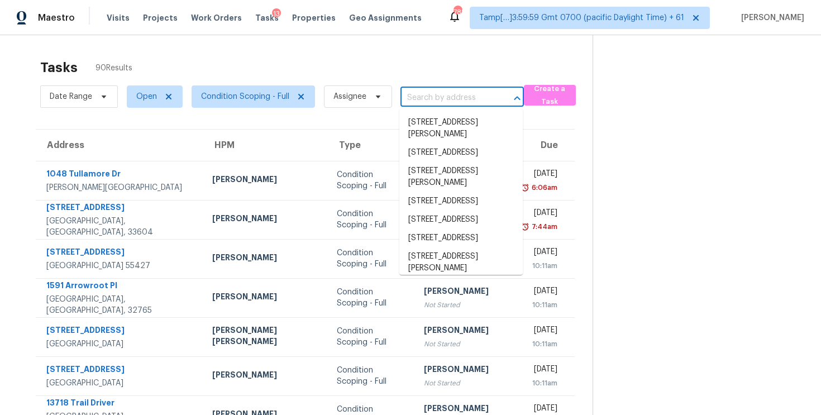
paste input "[STREET_ADDRESS]"
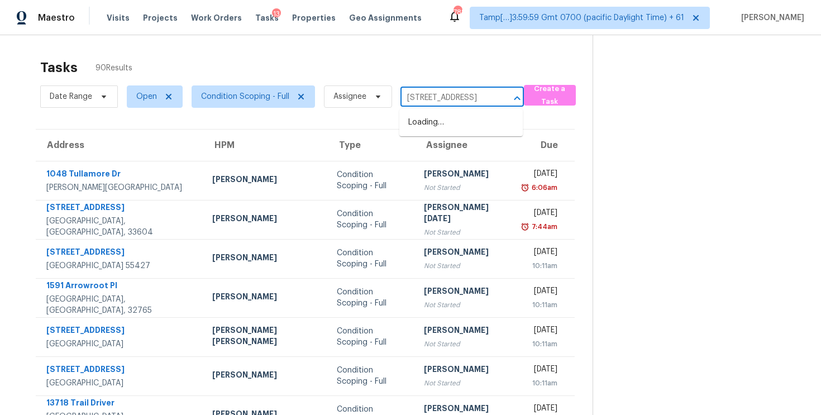
scroll to position [0, 68]
type input "[STREET_ADDRESS]"
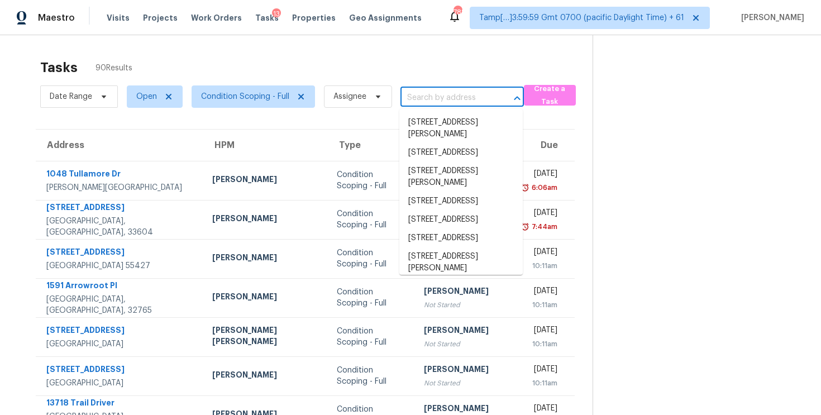
scroll to position [0, 0]
click at [219, 72] on div "Tasks 90 Results" at bounding box center [316, 67] width 552 height 29
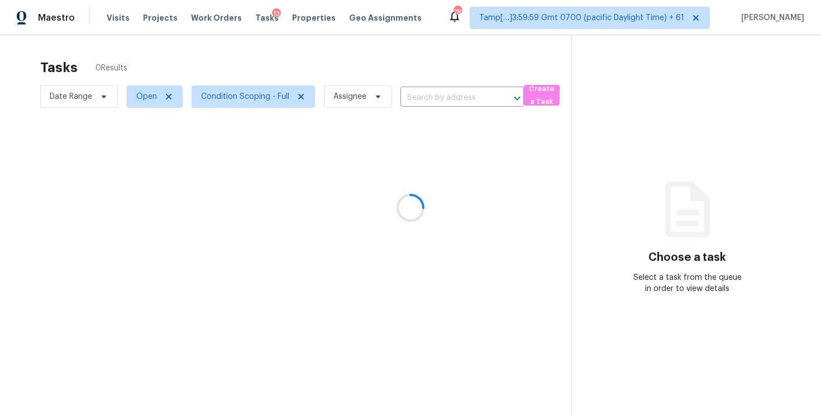
click at [423, 47] on div at bounding box center [410, 207] width 821 height 415
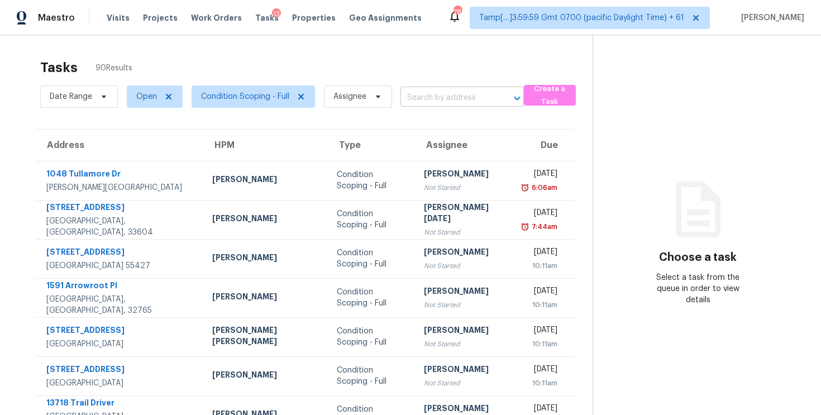
click at [431, 89] on input "text" at bounding box center [446, 97] width 92 height 17
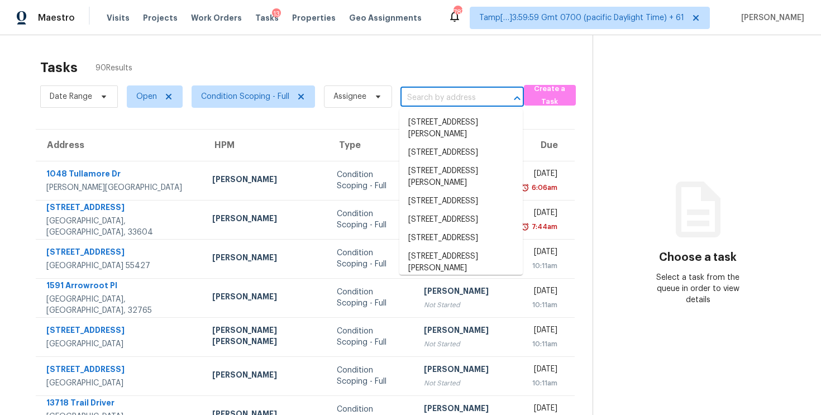
paste input "[STREET_ADDRESS]"
type input "[STREET_ADDRESS]"
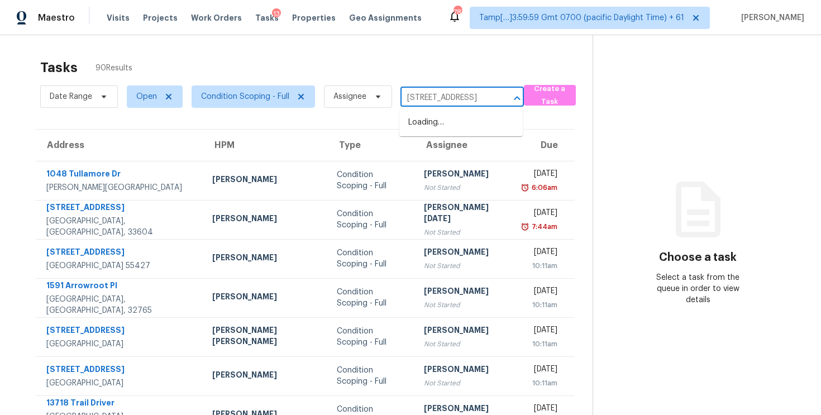
scroll to position [0, 68]
click at [451, 113] on li "[STREET_ADDRESS]" at bounding box center [460, 122] width 123 height 18
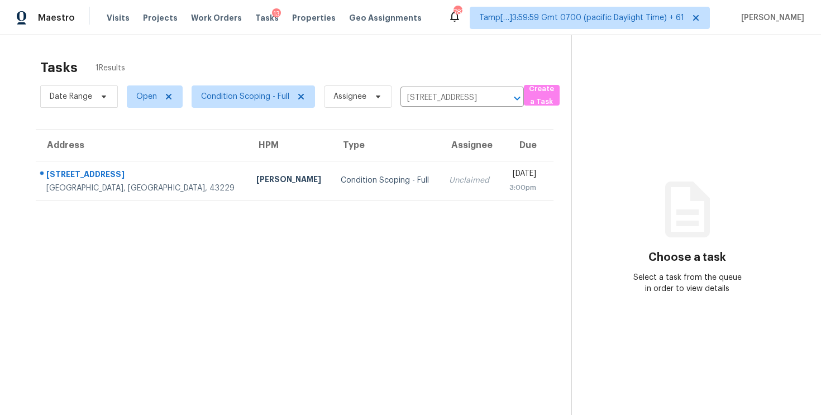
click at [508, 185] on div "3:00pm" at bounding box center [522, 187] width 28 height 11
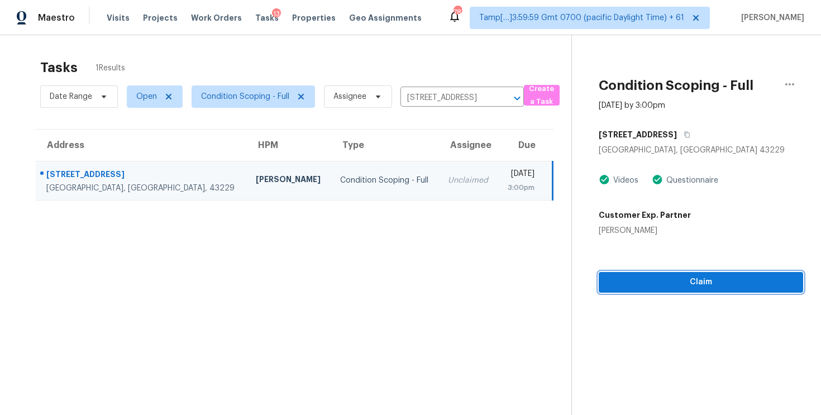
click at [713, 289] on button "Claim" at bounding box center [701, 282] width 204 height 21
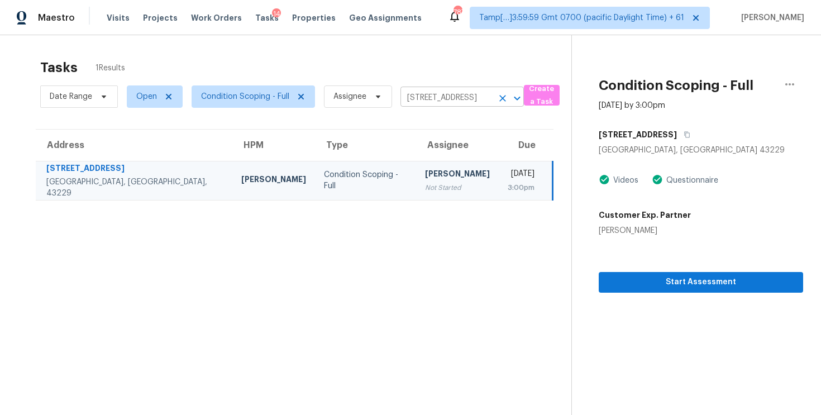
click at [481, 96] on input "[STREET_ADDRESS]" at bounding box center [446, 97] width 92 height 17
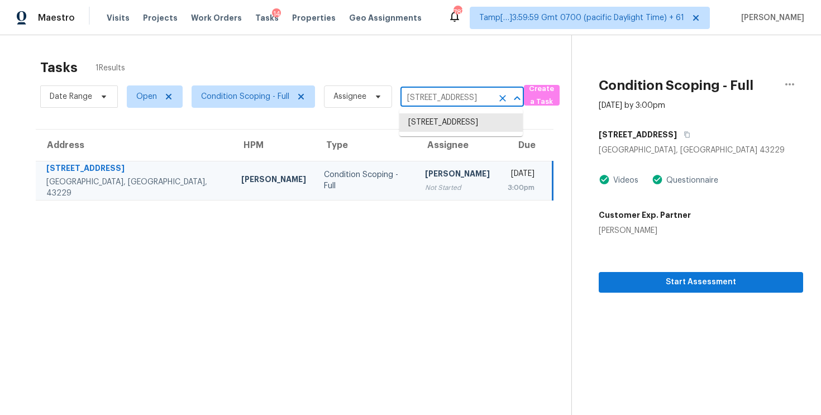
click at [506, 99] on icon "Clear" at bounding box center [502, 98] width 11 height 11
